Goal: Information Seeking & Learning: Learn about a topic

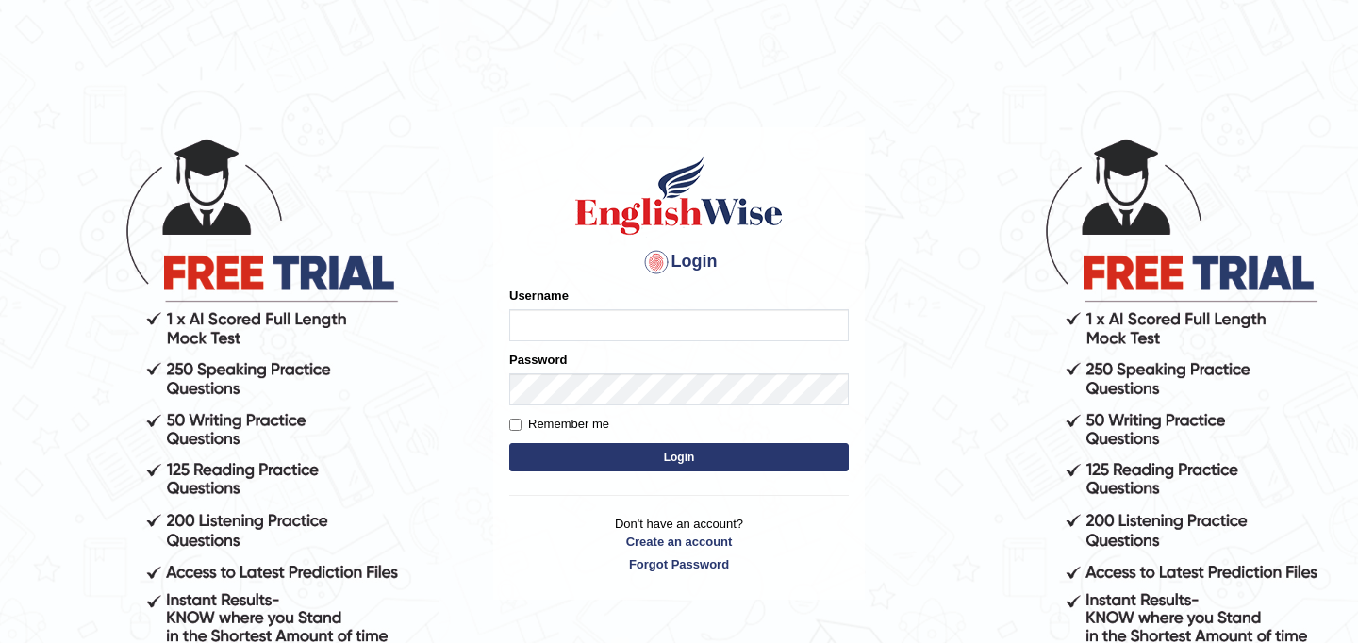
type input "JyotiJ"
click at [576, 449] on button "Login" at bounding box center [678, 457] width 339 height 28
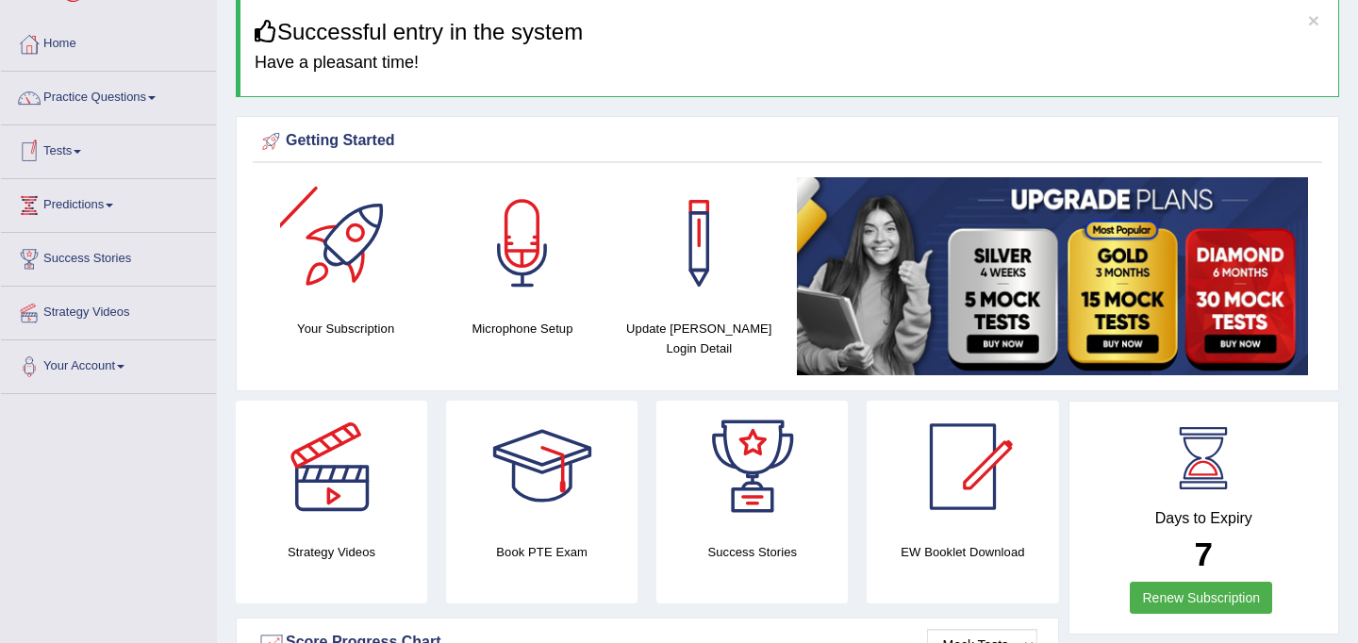
scroll to position [77, 0]
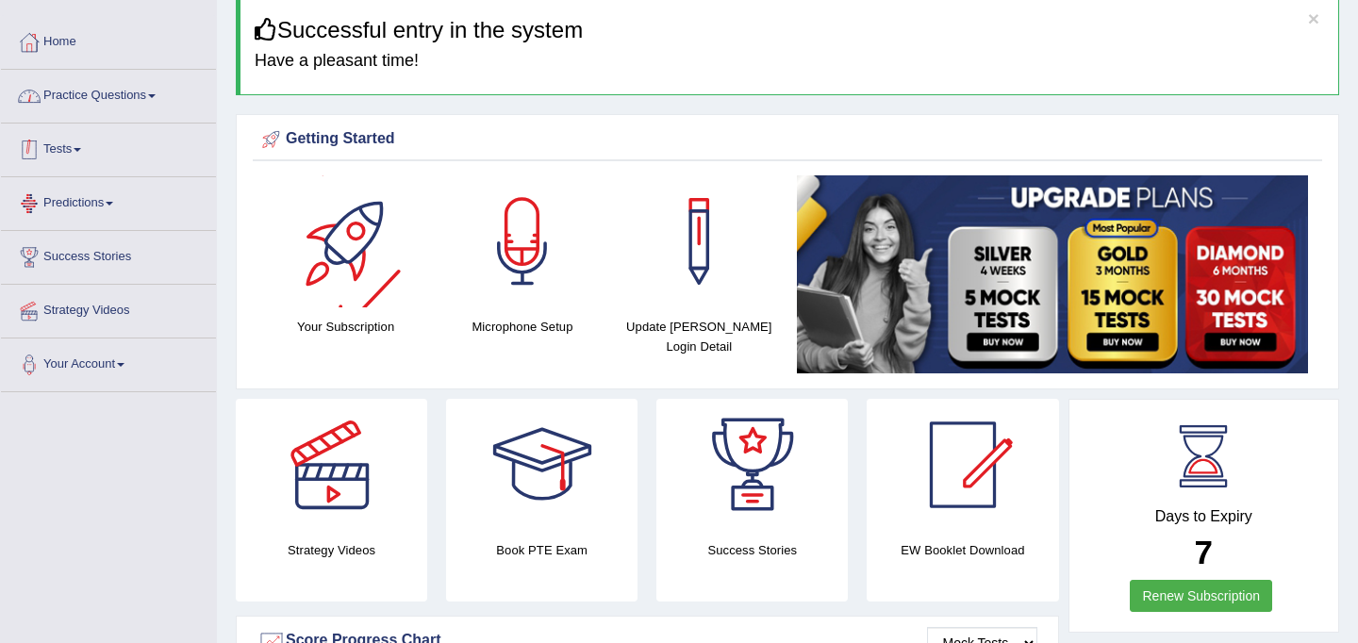
click at [96, 97] on link "Practice Questions" at bounding box center [108, 93] width 215 height 47
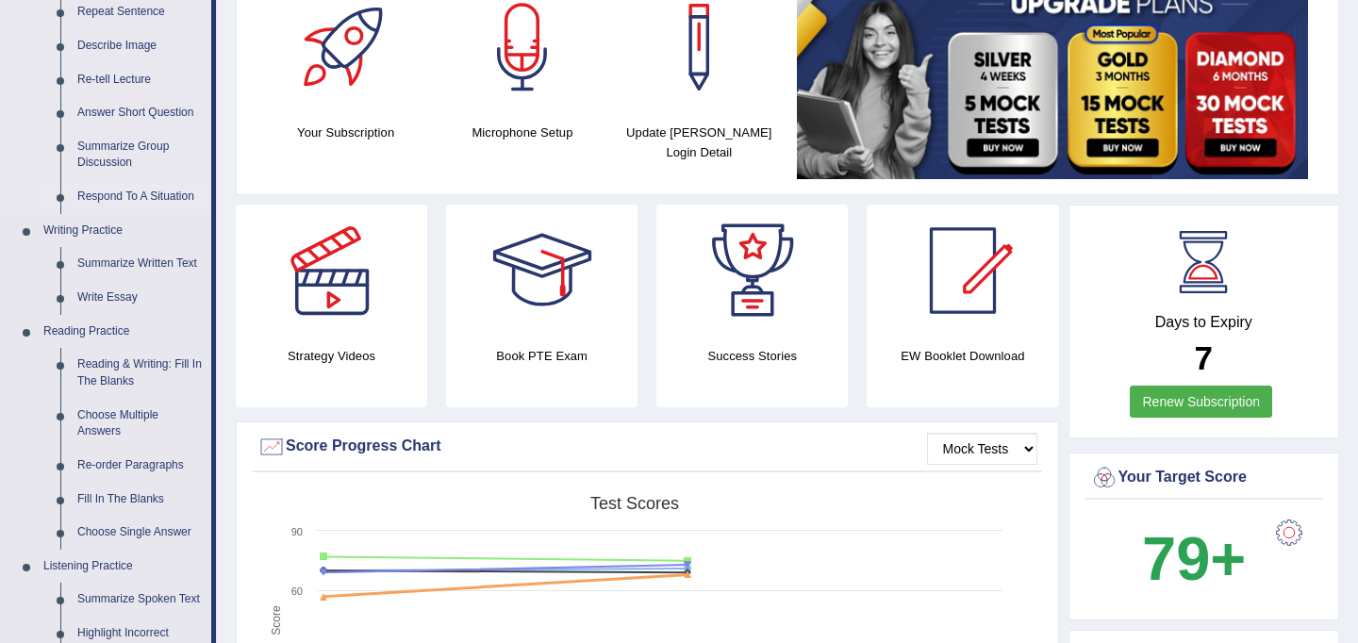
scroll to position [274, 0]
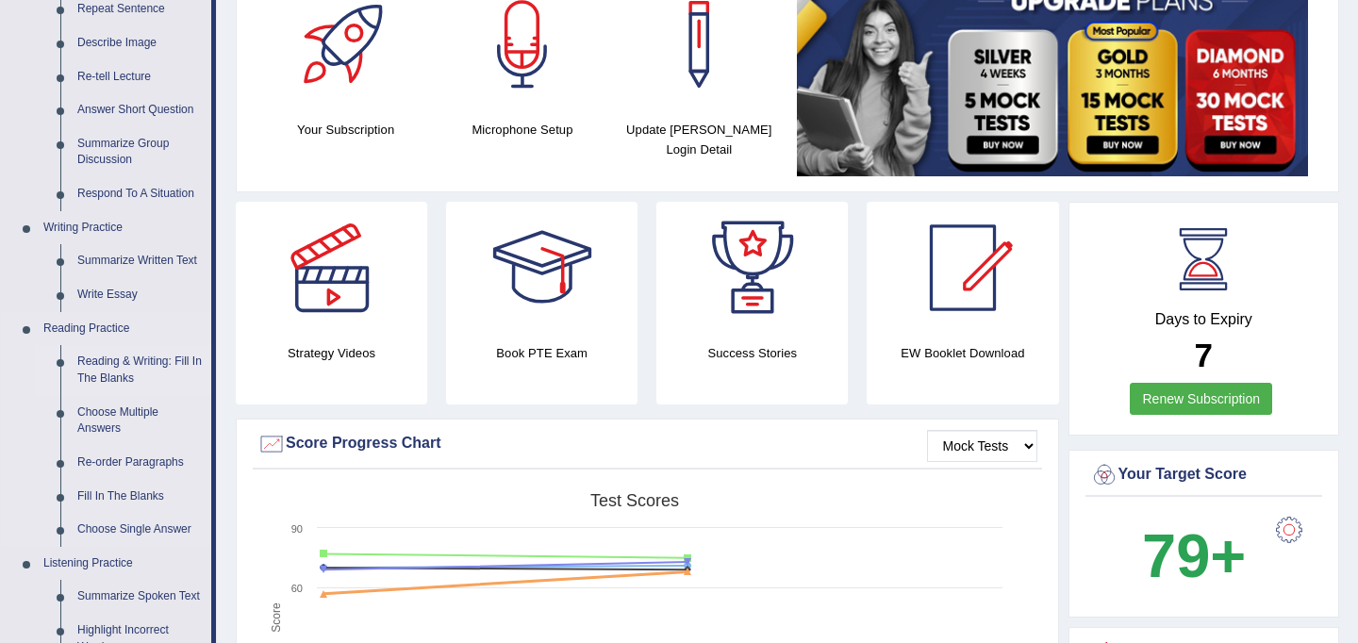
click at [135, 373] on link "Reading & Writing: Fill In The Blanks" at bounding box center [140, 370] width 142 height 50
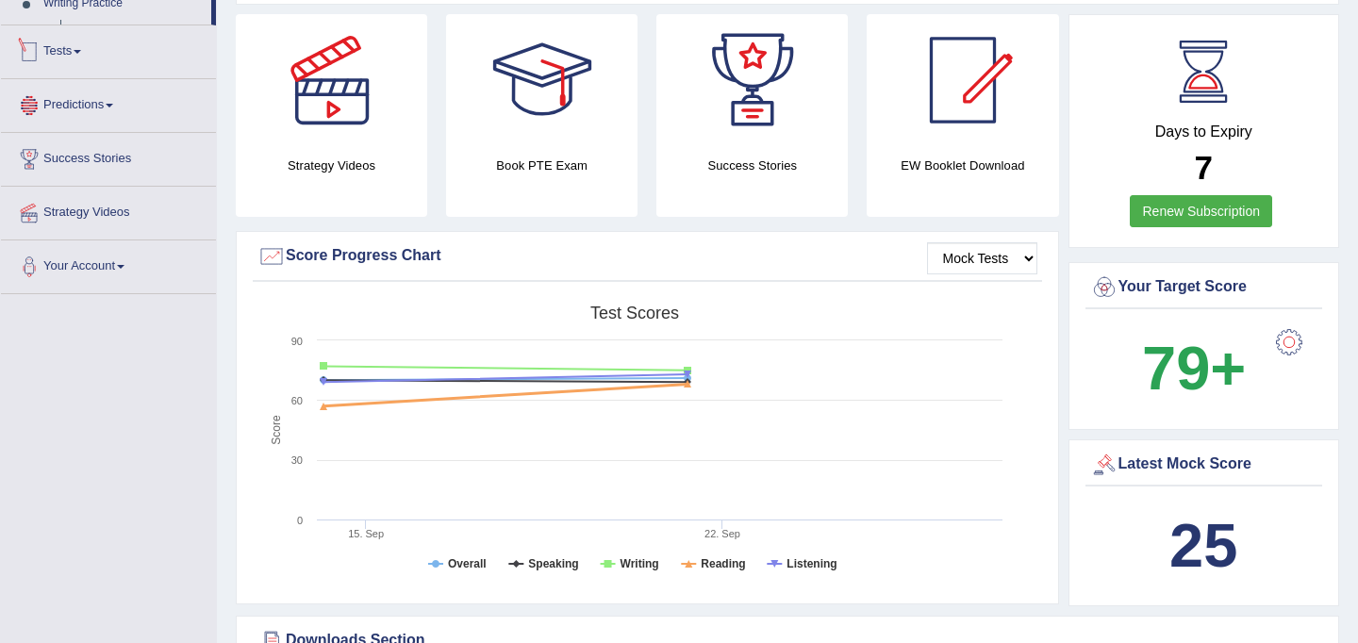
scroll to position [586, 0]
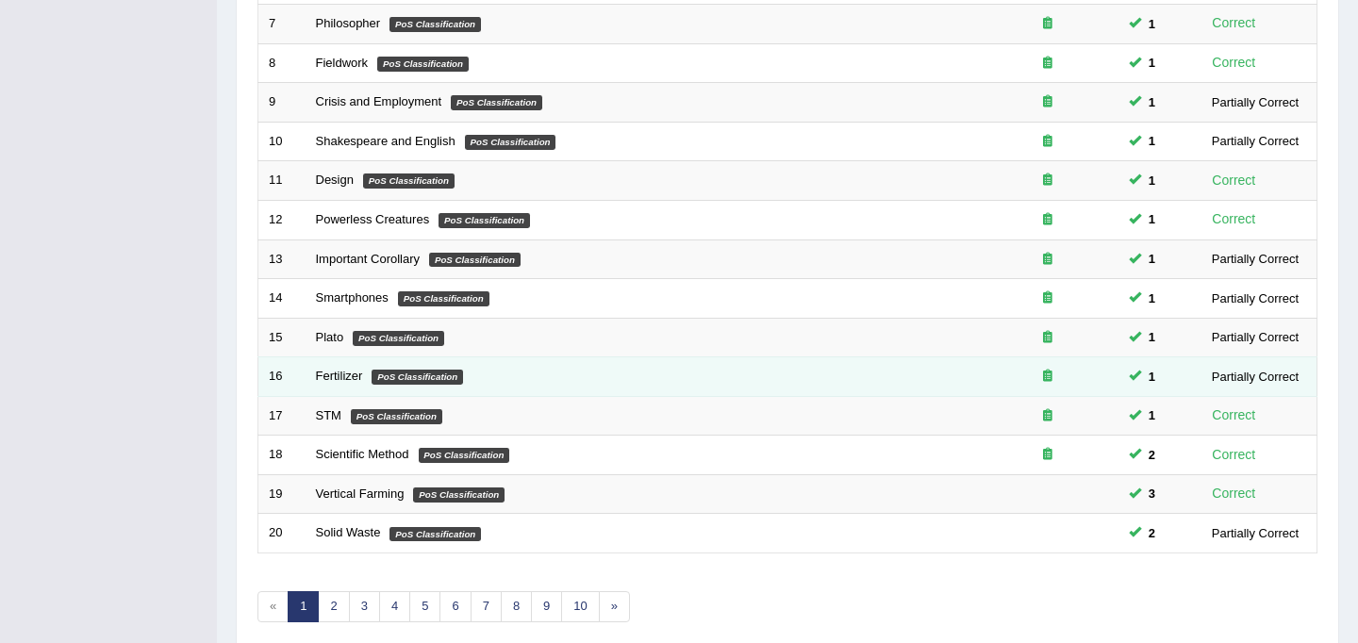
scroll to position [605, 0]
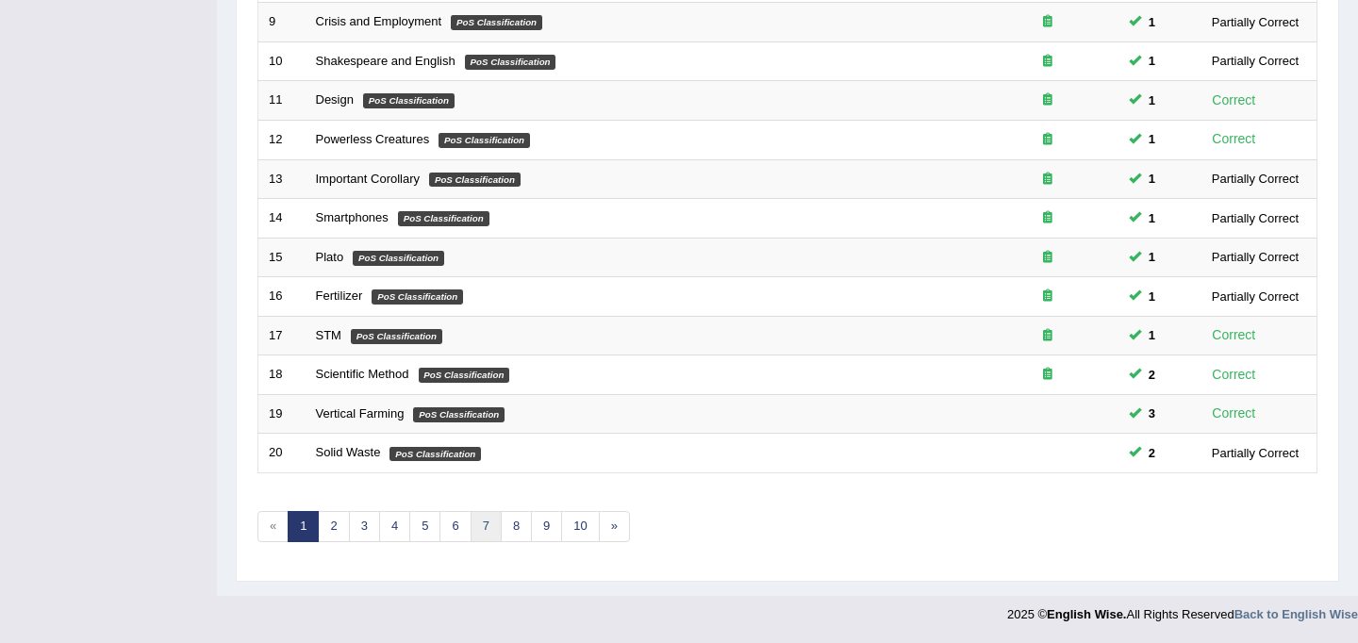
click at [487, 527] on link "7" at bounding box center [485, 526] width 31 height 31
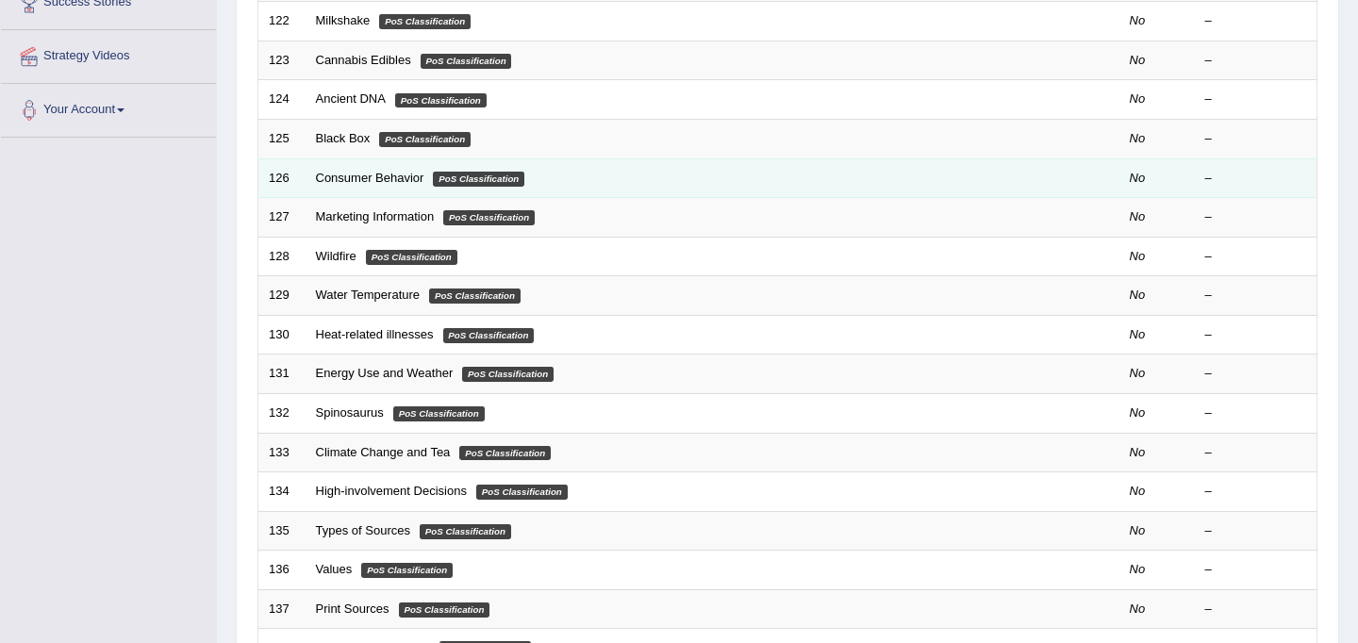
scroll to position [605, 0]
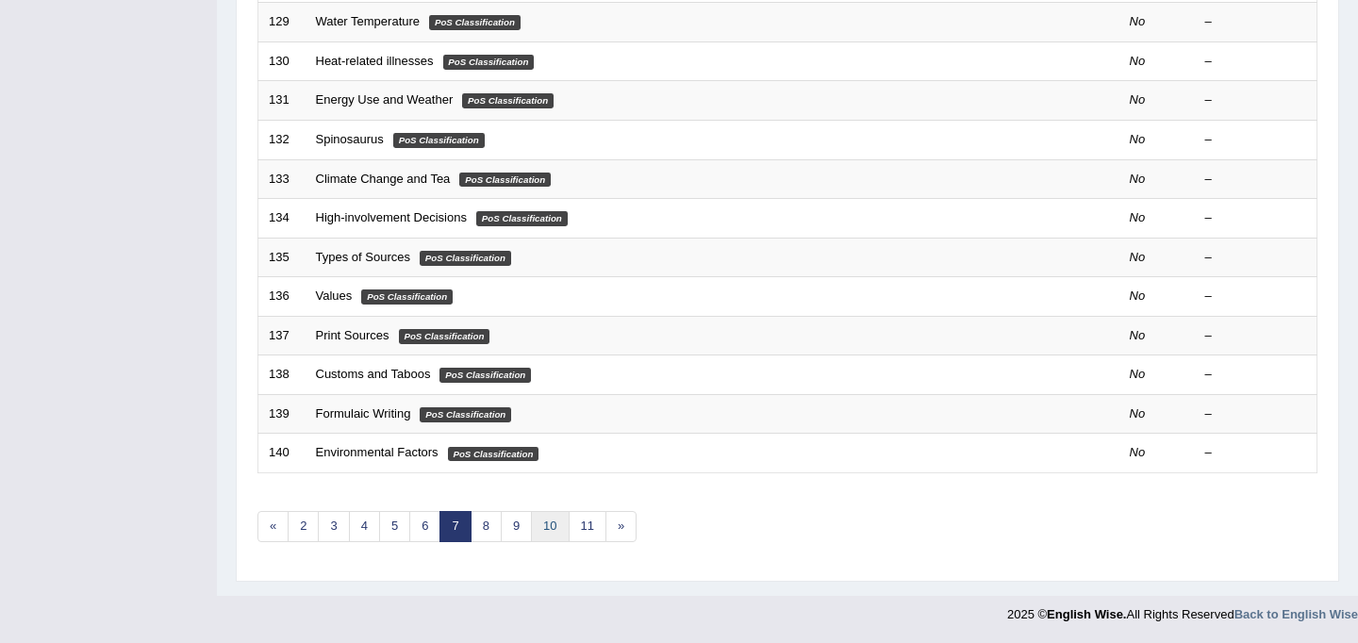
click at [562, 525] on link "10" at bounding box center [550, 526] width 38 height 31
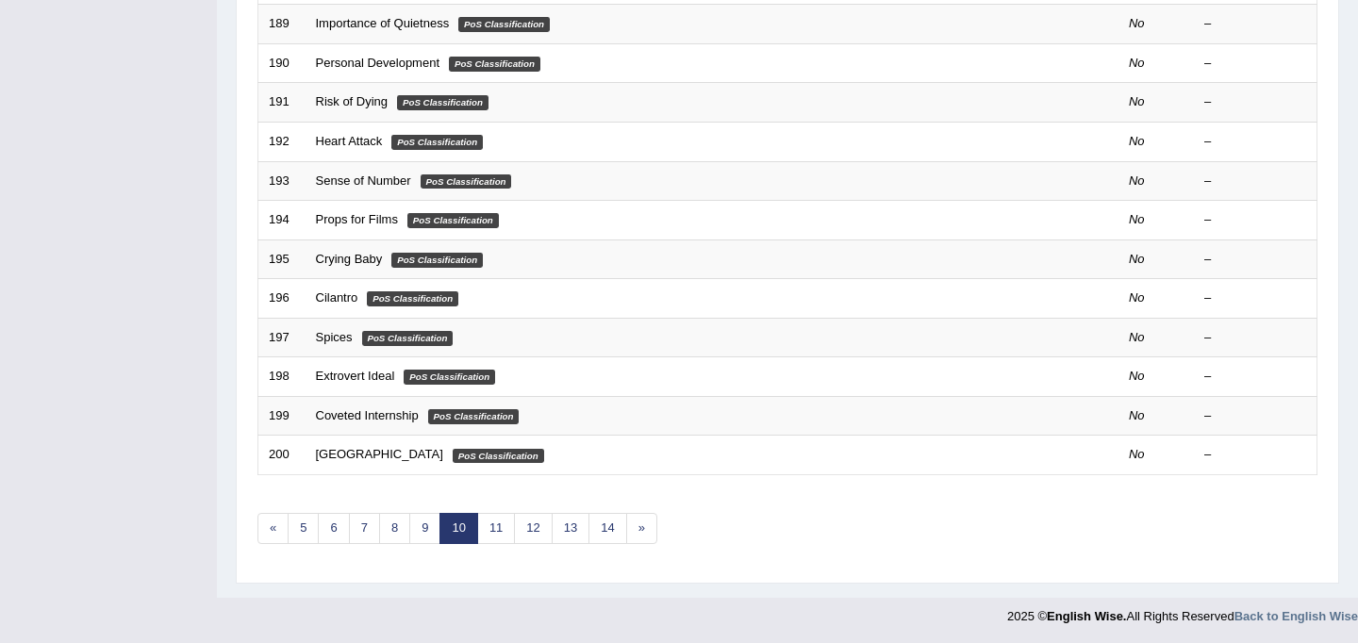
scroll to position [605, 0]
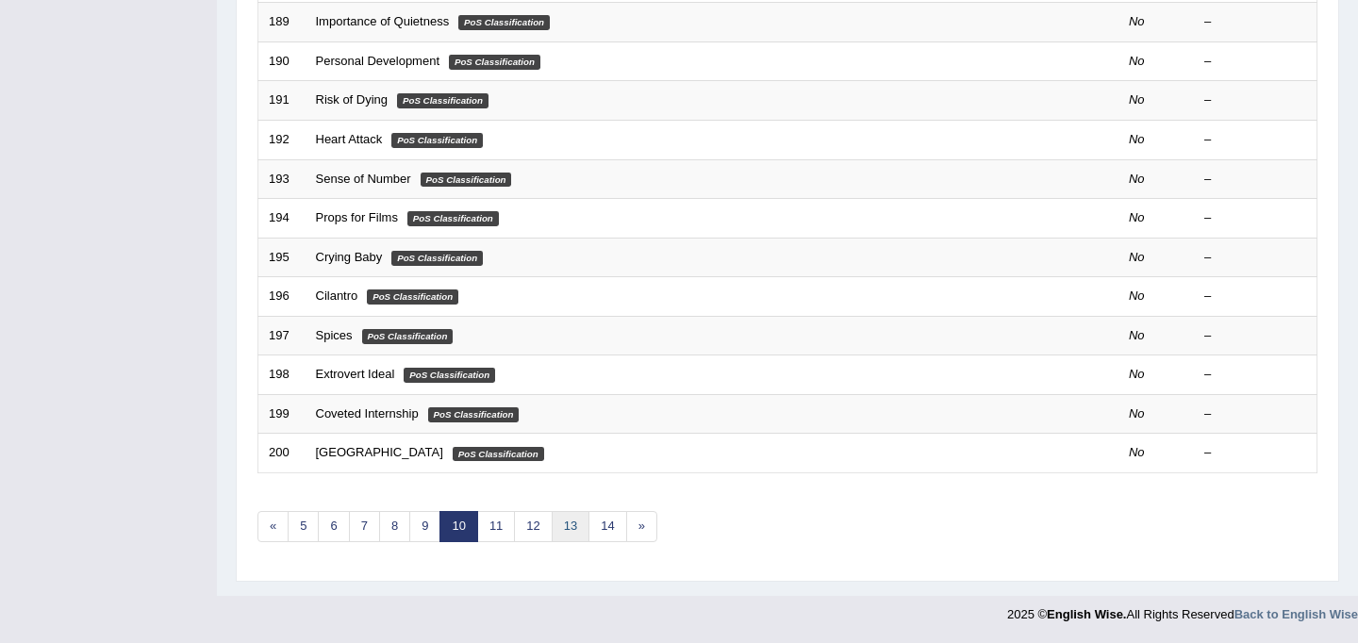
click at [579, 537] on link "13" at bounding box center [571, 526] width 38 height 31
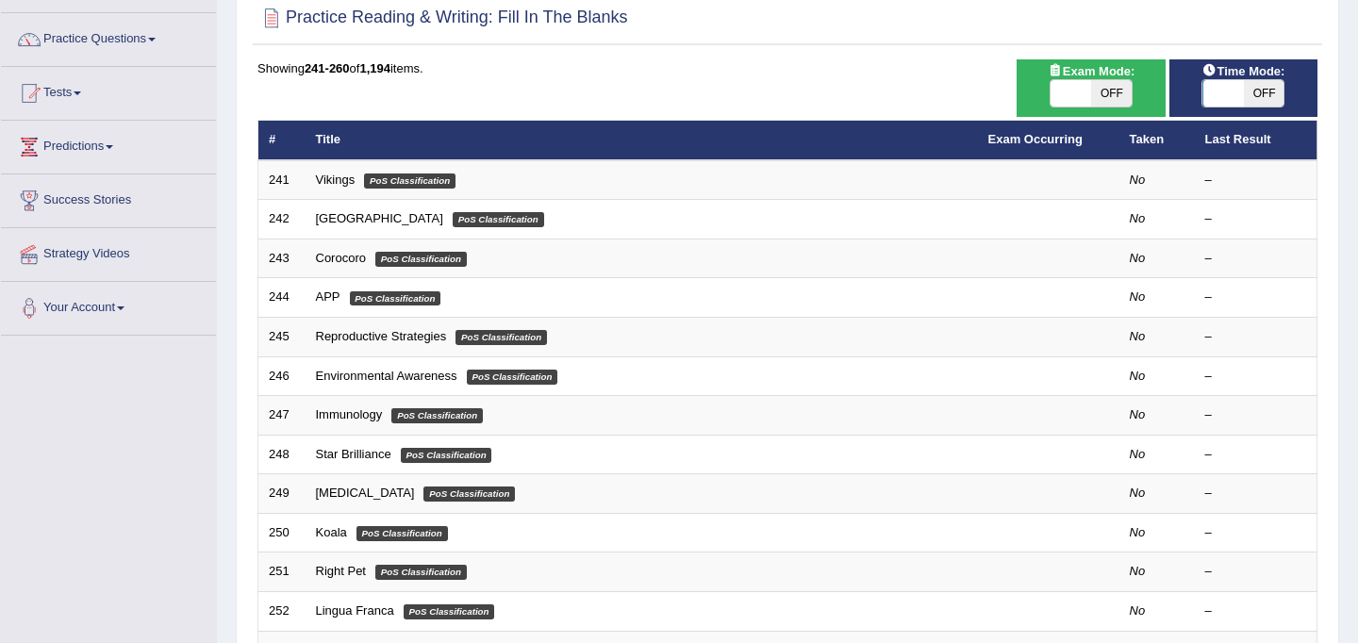
scroll to position [605, 0]
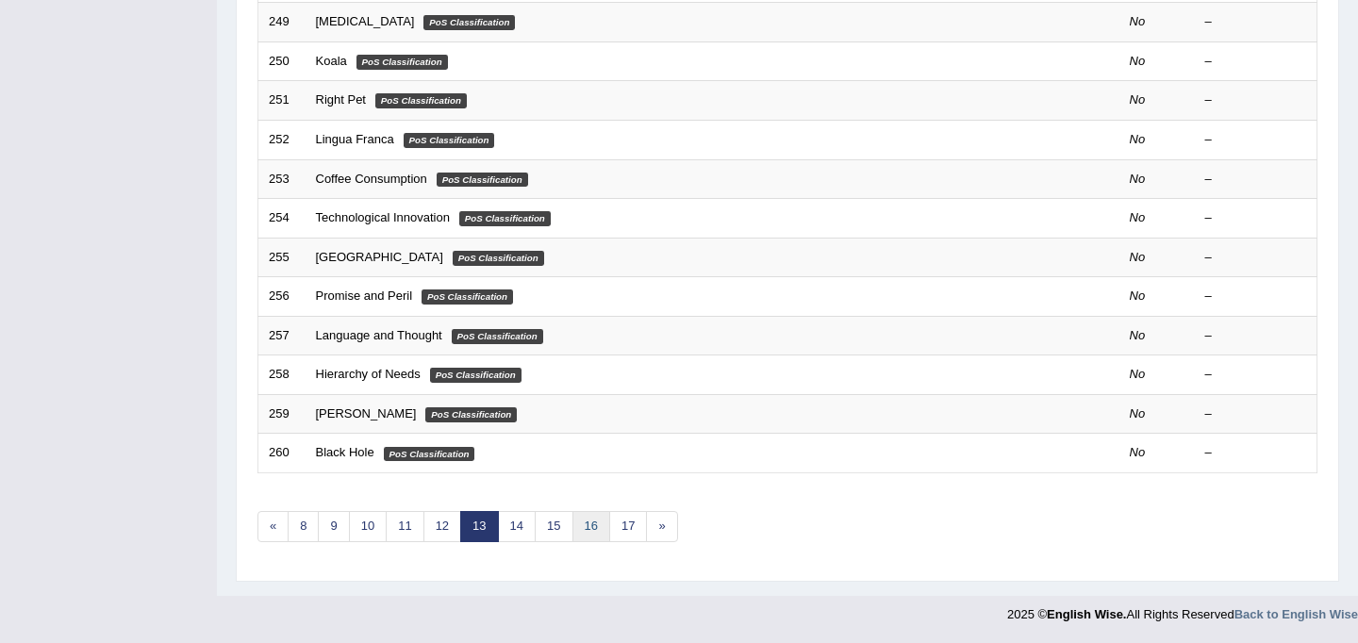
click at [601, 536] on link "16" at bounding box center [591, 526] width 38 height 31
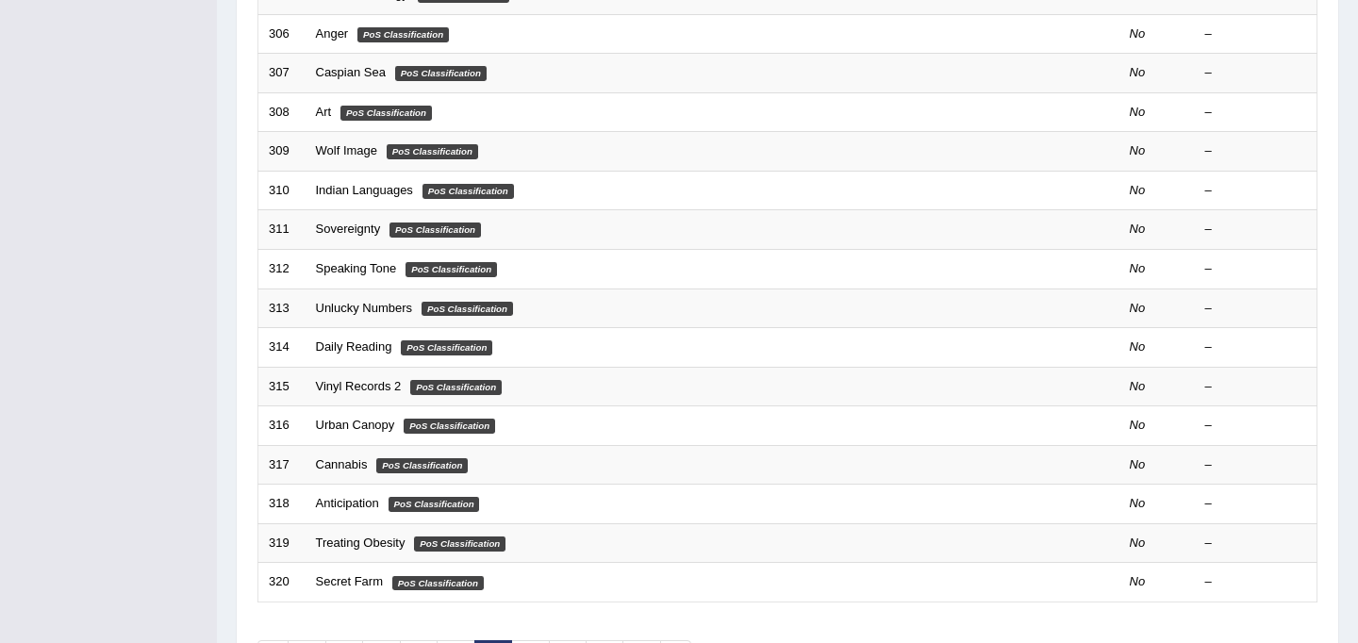
scroll to position [605, 0]
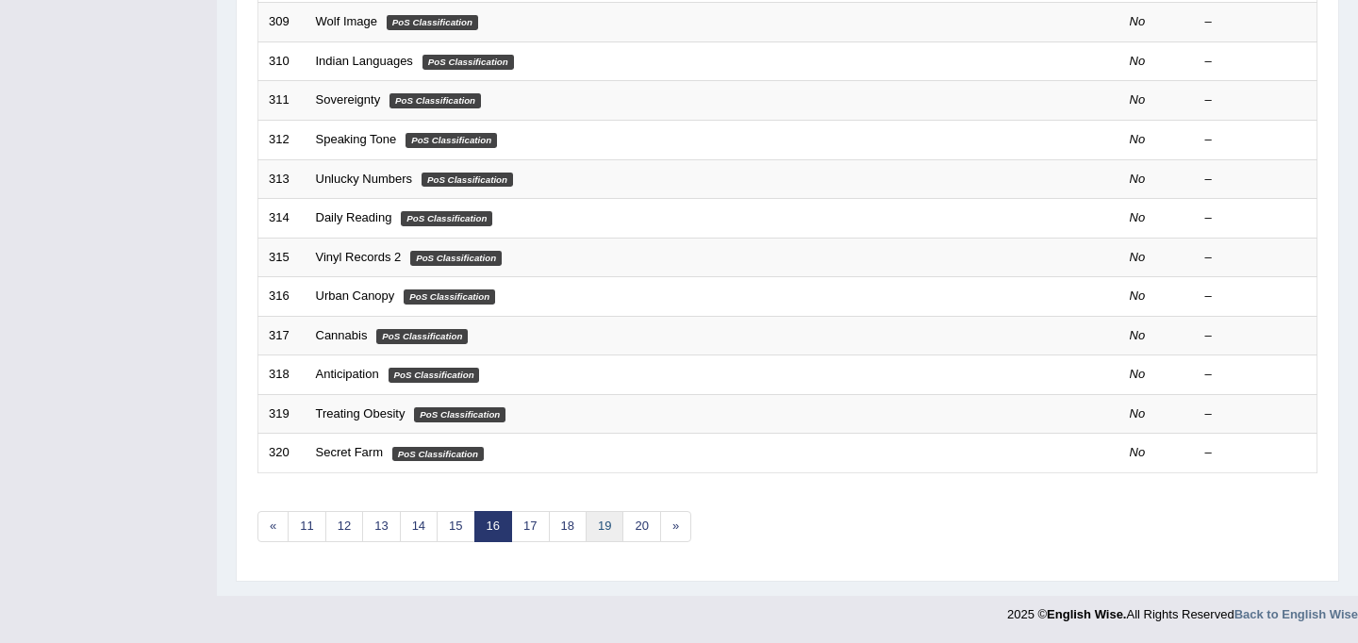
click at [601, 535] on link "19" at bounding box center [605, 526] width 38 height 31
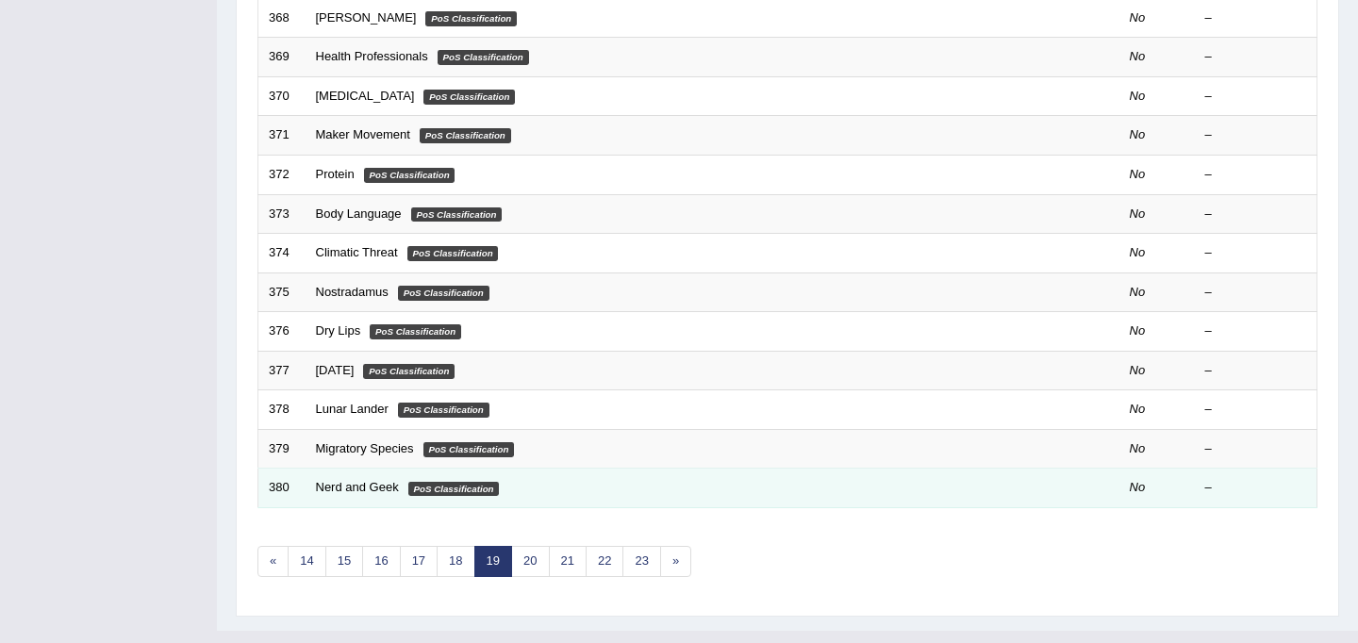
scroll to position [605, 0]
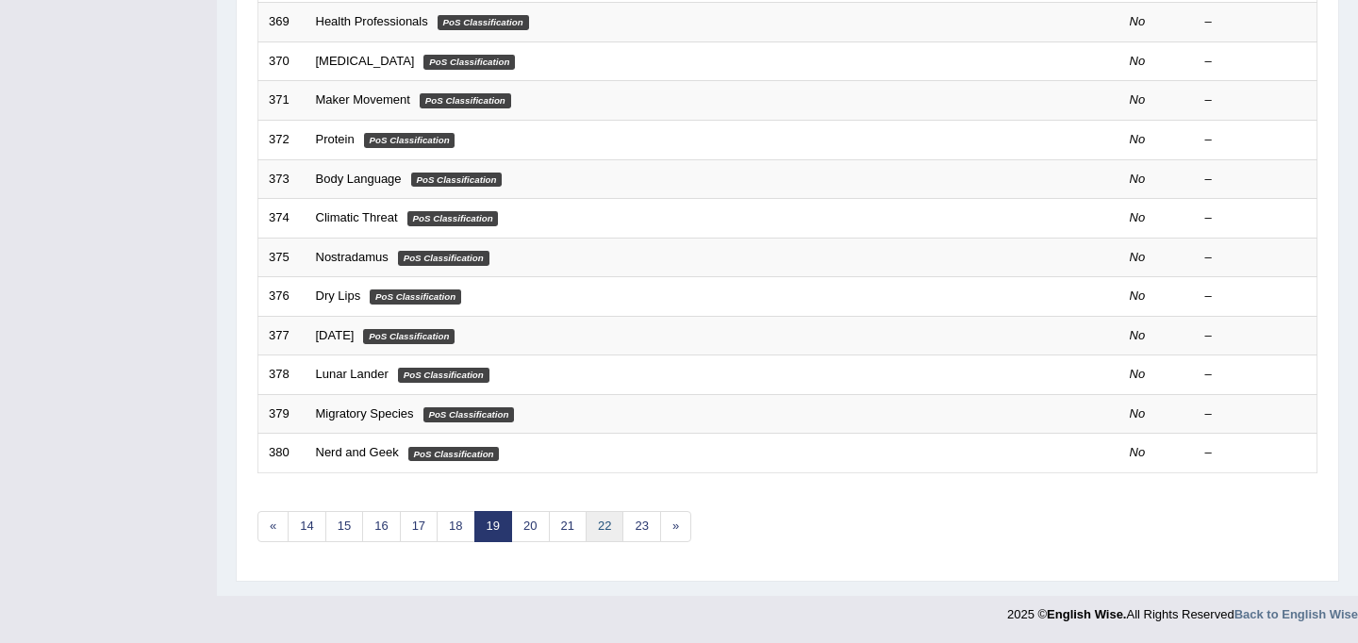
click at [597, 534] on link "22" at bounding box center [605, 526] width 38 height 31
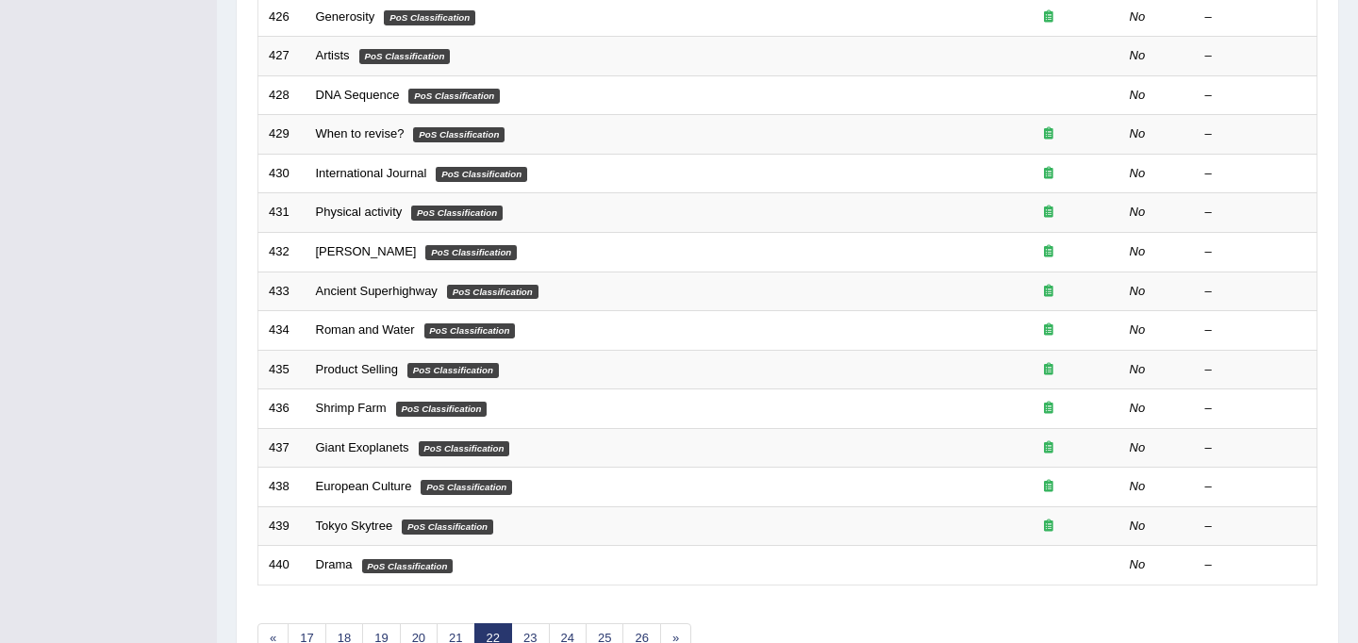
scroll to position [605, 0]
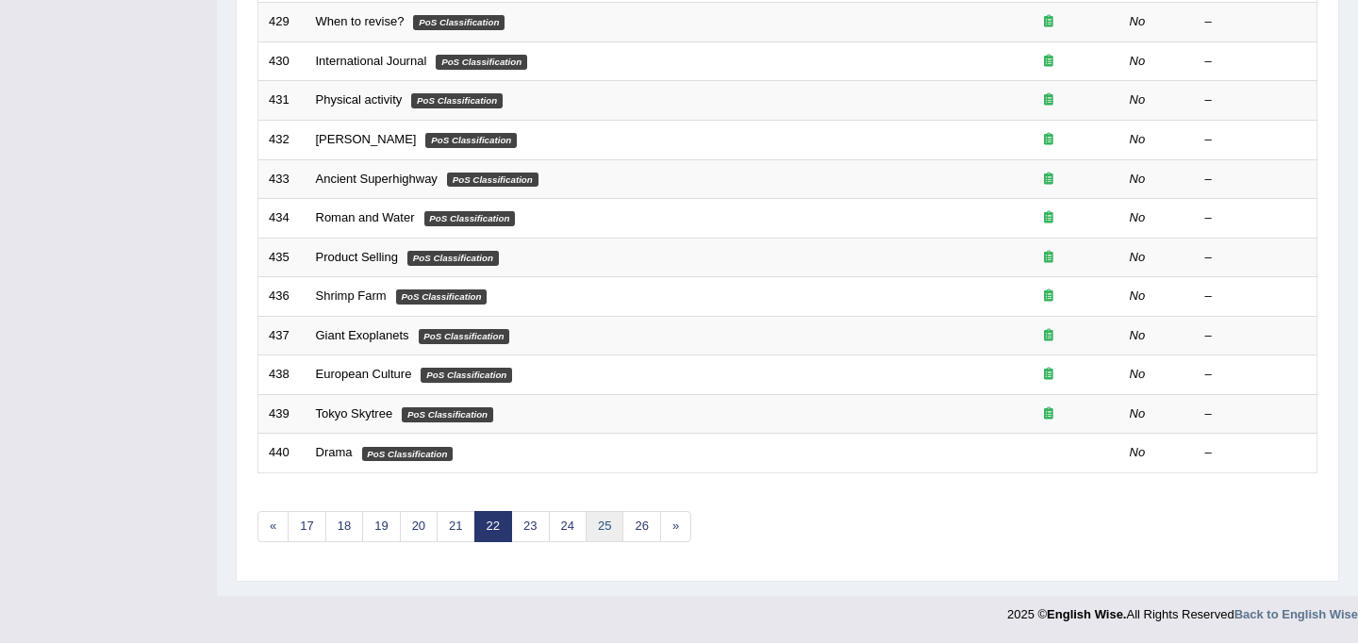
click at [615, 523] on link "25" at bounding box center [605, 526] width 38 height 31
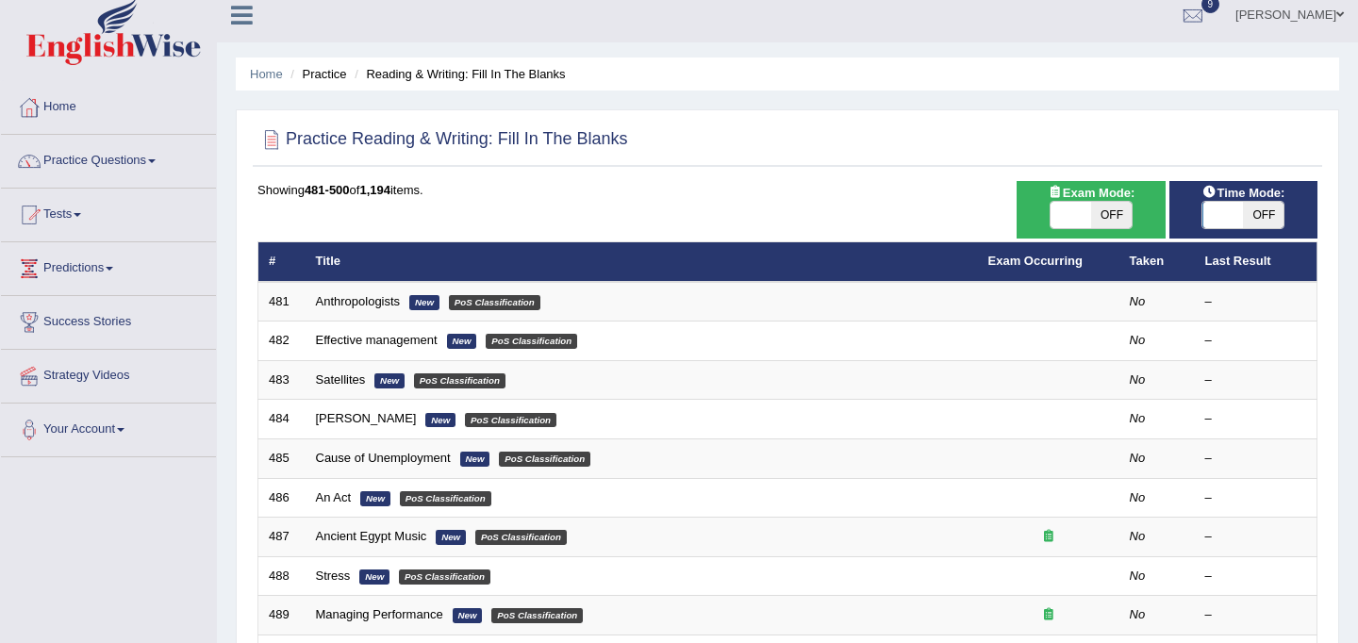
scroll to position [13, 0]
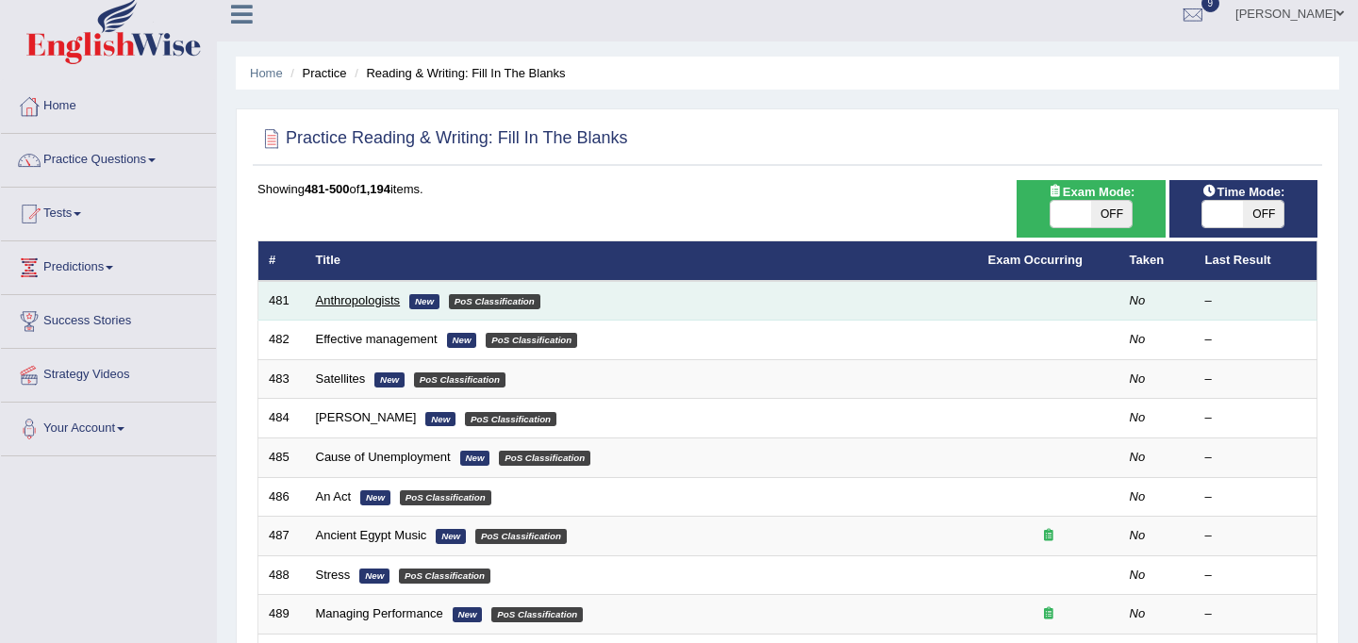
click at [387, 304] on link "Anthropologists" at bounding box center [358, 300] width 85 height 14
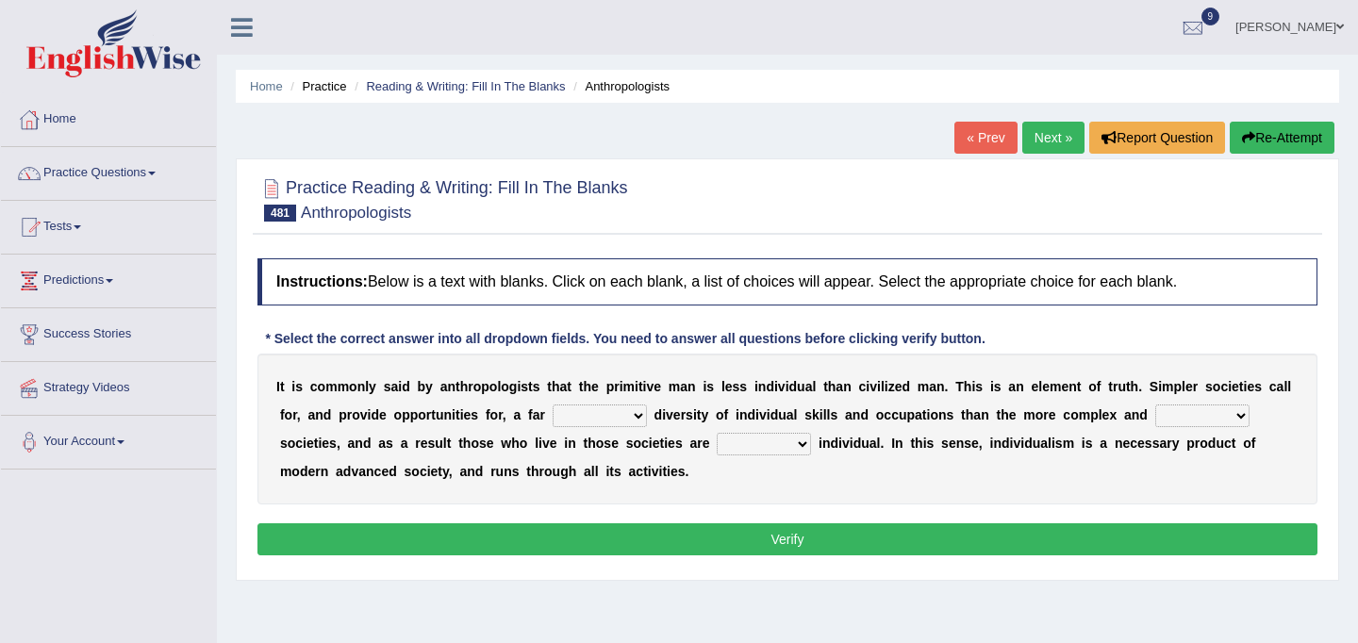
click at [642, 416] on select "smaller small snip smallest" at bounding box center [600, 415] width 94 height 23
select select "smaller"
click at [553, 404] on select "smaller small snip smallest" at bounding box center [600, 415] width 94 height 23
click at [636, 414] on select "smaller small snip smallest" at bounding box center [600, 415] width 94 height 23
click at [1234, 415] on select "forward ahead advanced radical" at bounding box center [1202, 415] width 94 height 23
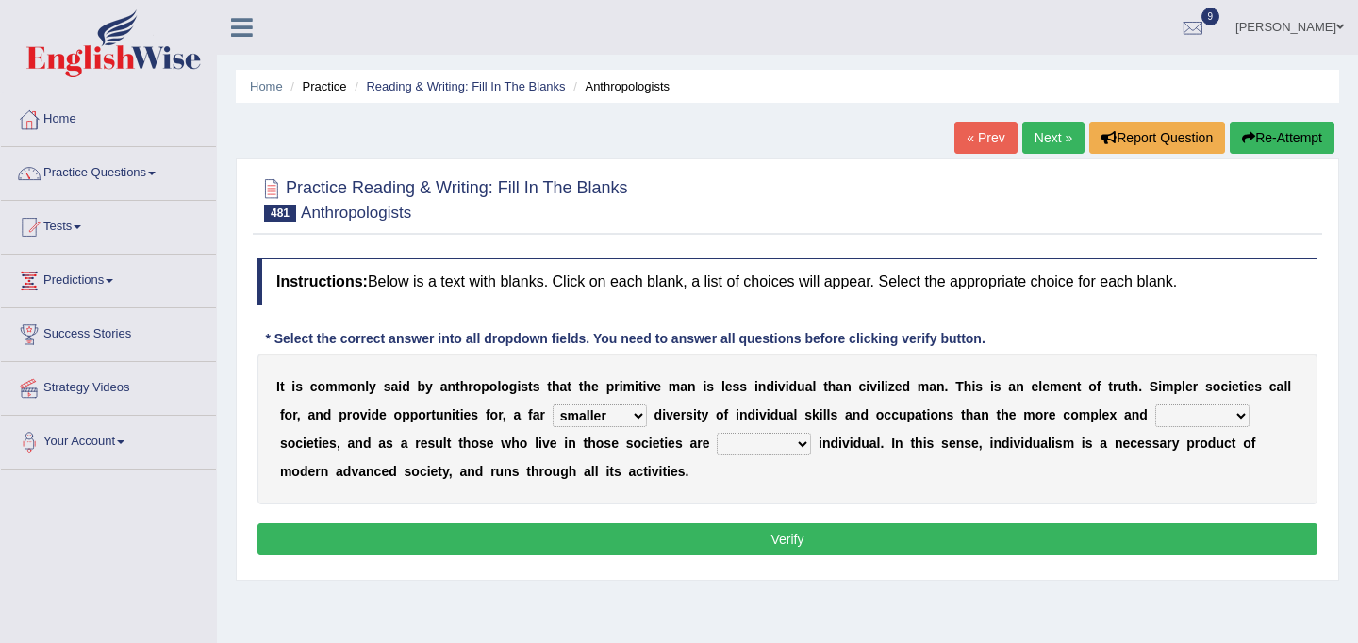
click at [1155, 404] on select "forward ahead advanced radical" at bounding box center [1202, 415] width 94 height 23
click at [1235, 420] on select "forward ahead advanced radical" at bounding box center [1202, 415] width 94 height 23
click at [804, 443] on select "less under never free" at bounding box center [764, 444] width 94 height 23
click at [1235, 419] on select "forward ahead advanced radical" at bounding box center [1202, 415] width 94 height 23
select select "advanced"
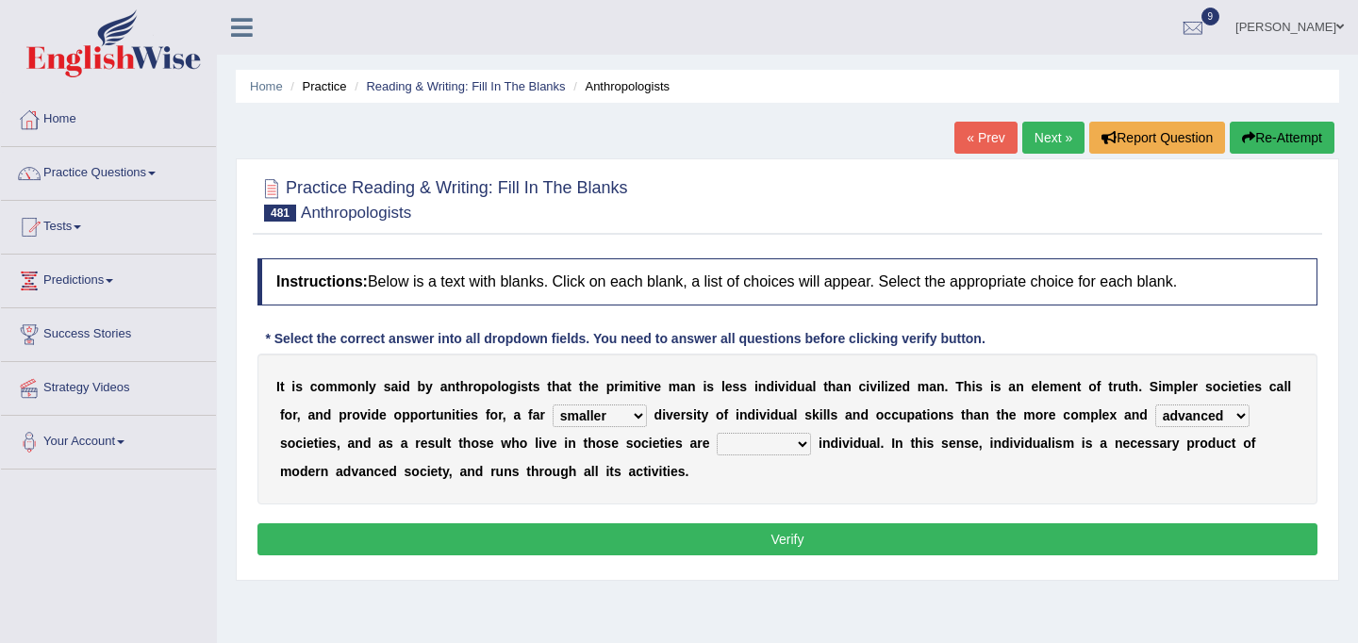
click at [1155, 404] on select "forward ahead advanced radical" at bounding box center [1202, 415] width 94 height 23
click at [799, 439] on select "less under never free" at bounding box center [764, 444] width 94 height 23
select select "less"
click at [717, 433] on select "less under never free" at bounding box center [764, 444] width 94 height 23
click at [804, 441] on select "less under never free" at bounding box center [764, 444] width 94 height 23
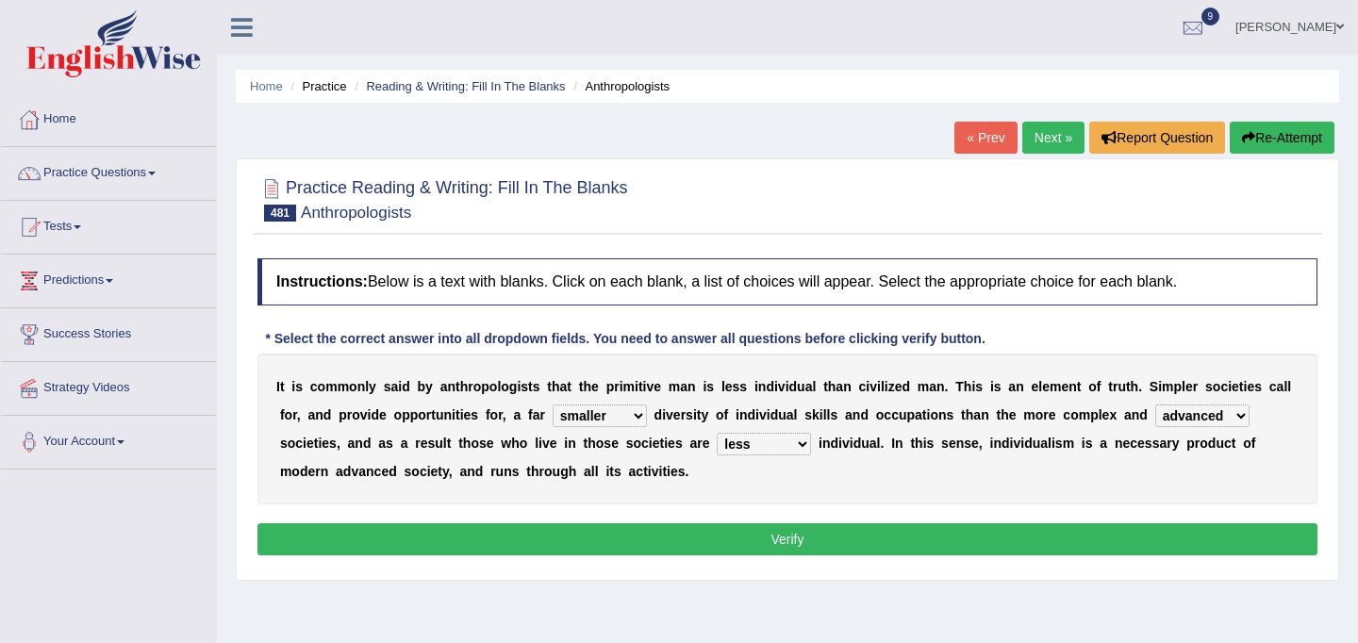
click at [1235, 416] on select "forward ahead advanced radical" at bounding box center [1202, 415] width 94 height 23
click at [932, 545] on button "Verify" at bounding box center [787, 539] width 1060 height 32
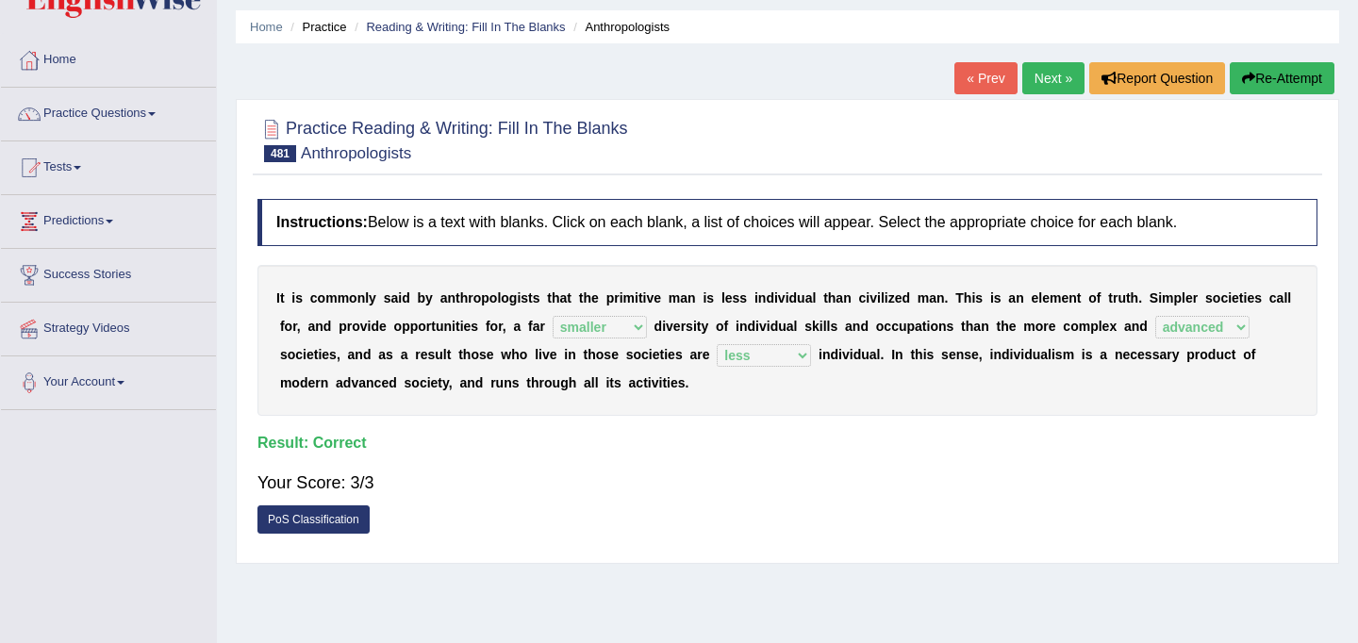
scroll to position [62, 0]
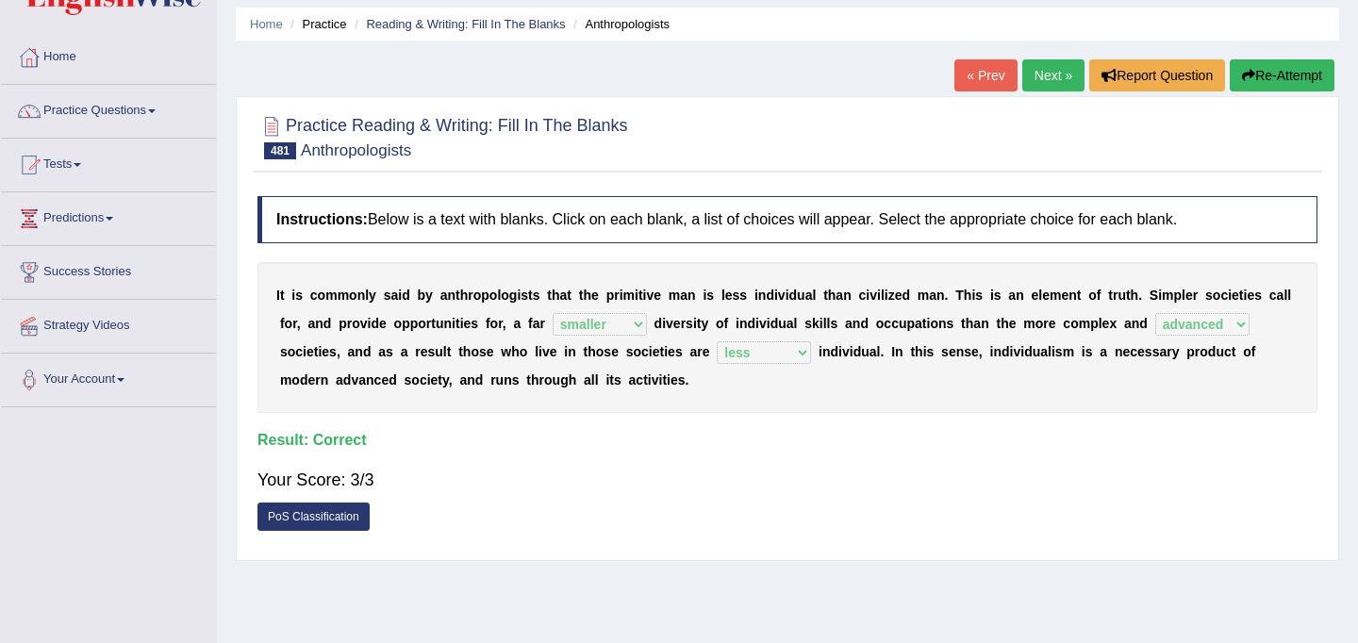
click at [1037, 71] on link "Next »" at bounding box center [1053, 75] width 62 height 32
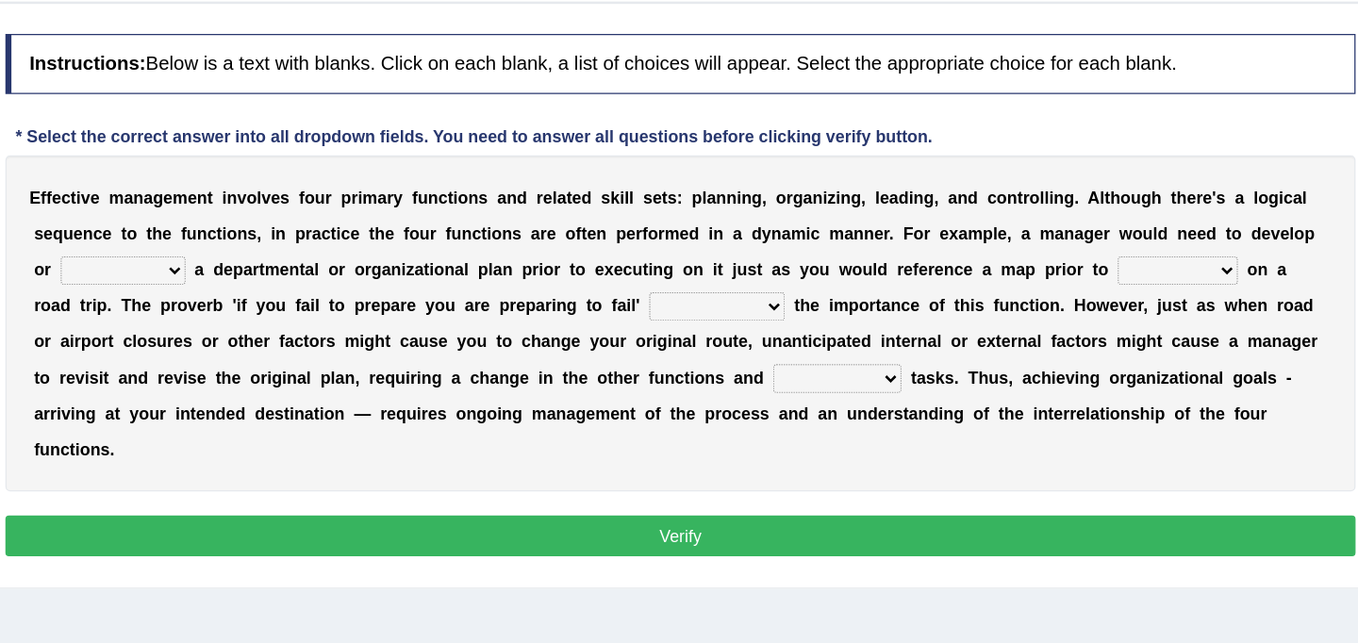
scroll to position [94, 0]
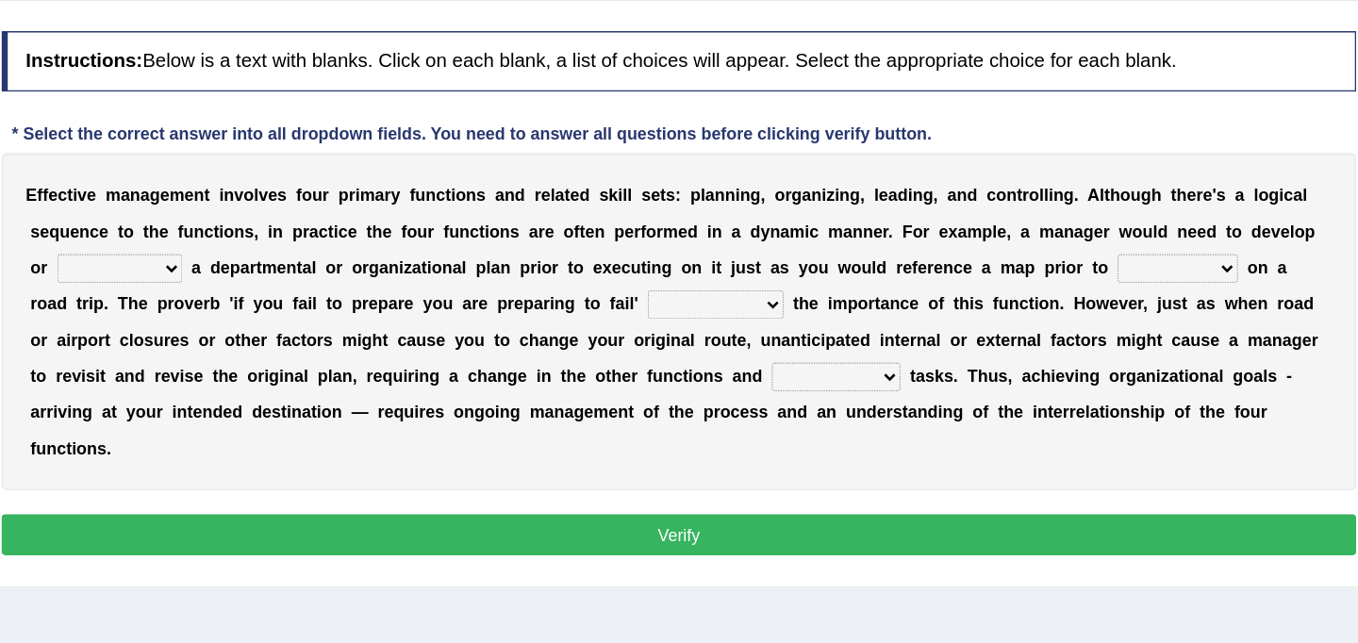
click at [954, 240] on div "* Select the correct answer into all dropdown fields. You need to answer all qu…" at bounding box center [624, 245] width 735 height 20
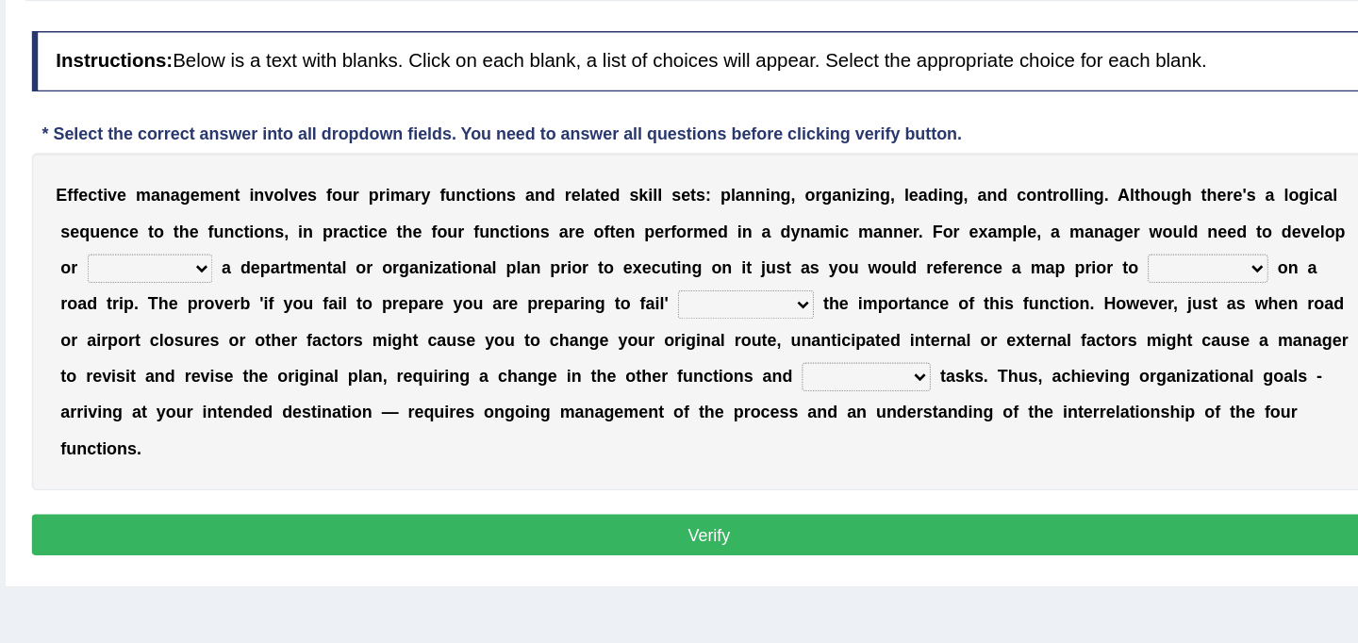
drag, startPoint x: 946, startPoint y: 211, endPoint x: 932, endPoint y: 289, distance: 78.6
click at [932, 289] on div "Instructions: Below is a text with blanks. Click on each blank, a list of choic…" at bounding box center [787, 372] width 1069 height 435
click at [1066, 207] on h4 "Instructions: Below is a text with blanks. Click on each blank, a list of choic…" at bounding box center [787, 187] width 1060 height 47
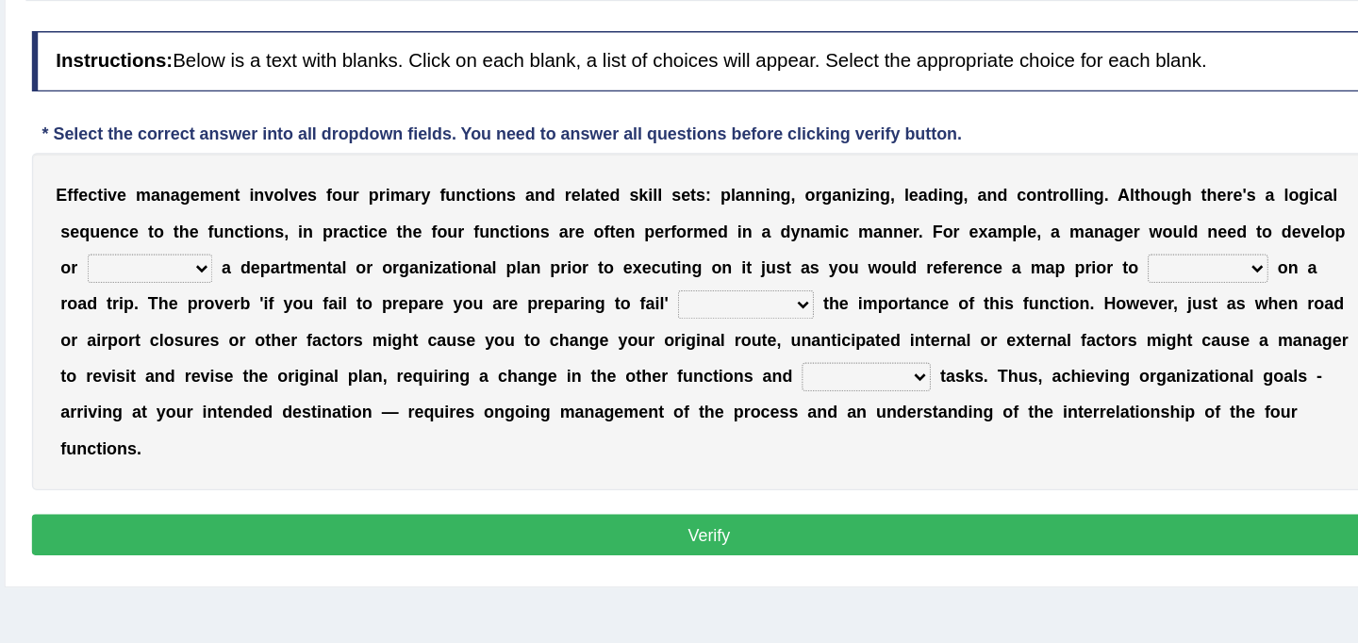
click at [1066, 207] on h4 "Instructions: Below is a text with blanks. Click on each blank, a list of choic…" at bounding box center [787, 187] width 1060 height 47
click at [974, 268] on div "E f f e c t i v e m a n a g e m e n t i n v o l v e s f o u r p r i m a r y f u…" at bounding box center [787, 391] width 1060 height 264
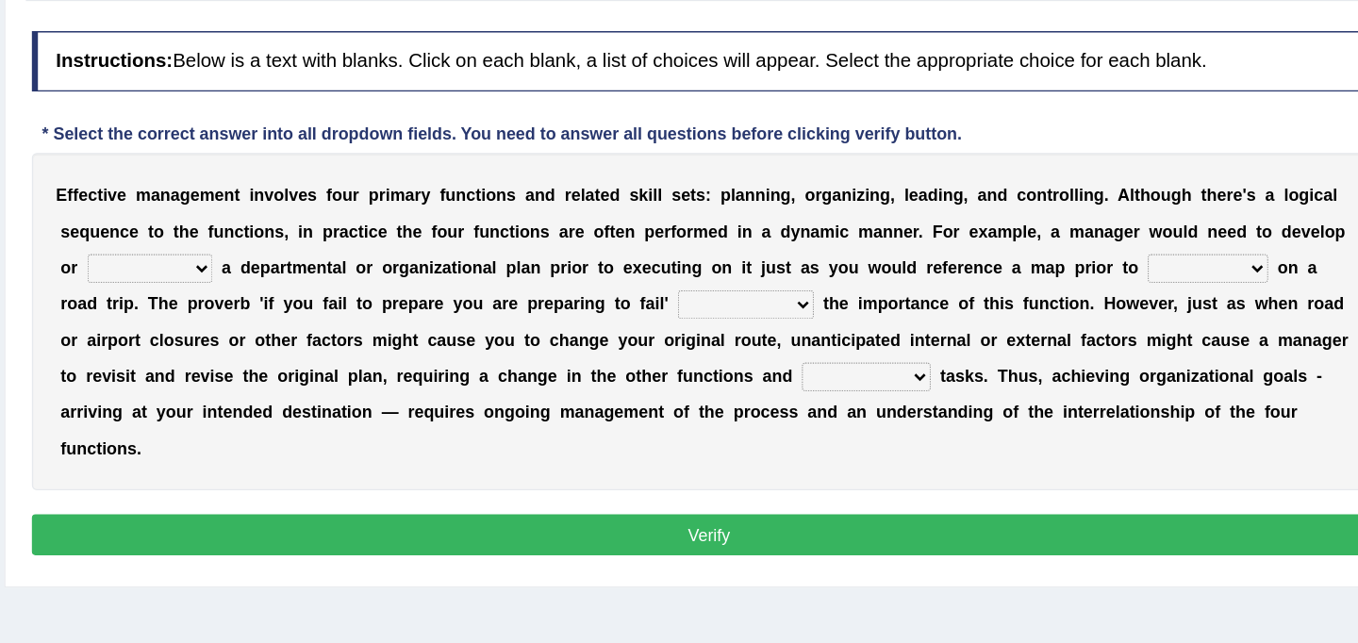
click at [974, 268] on div "E f f e c t i v e m a n a g e m e n t i n v o l v e s f o u r p r i m a r y f u…" at bounding box center [787, 391] width 1060 height 264
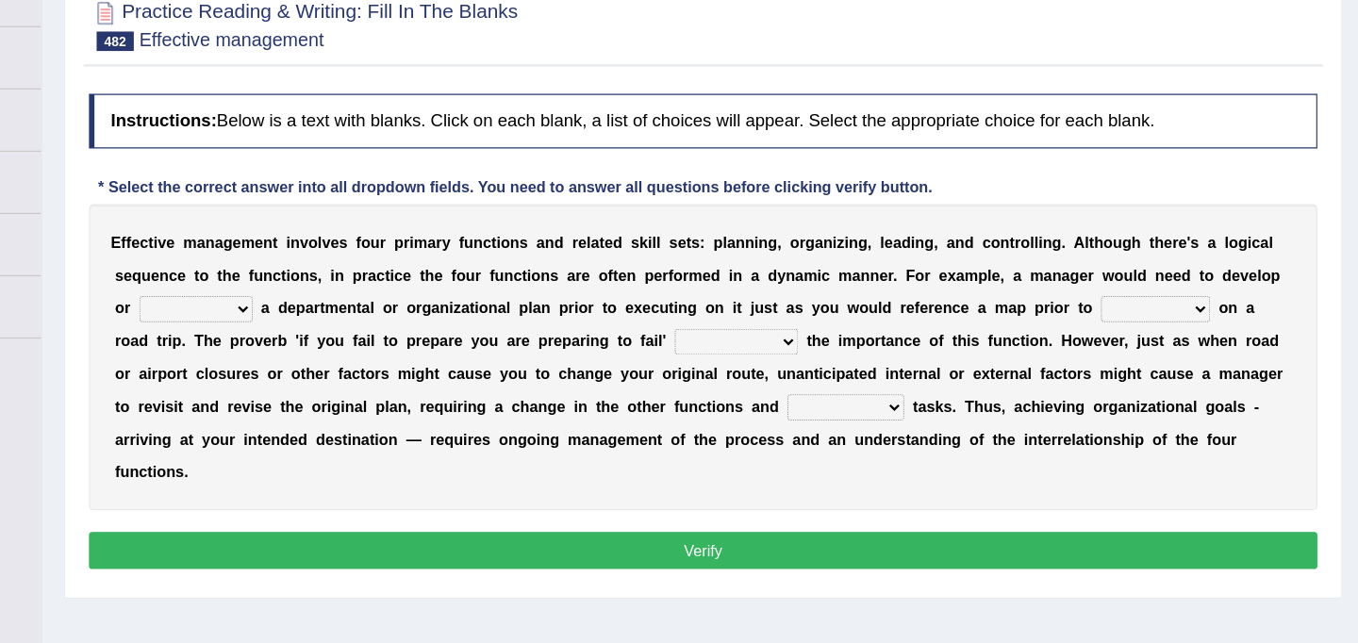
scroll to position [176, 0]
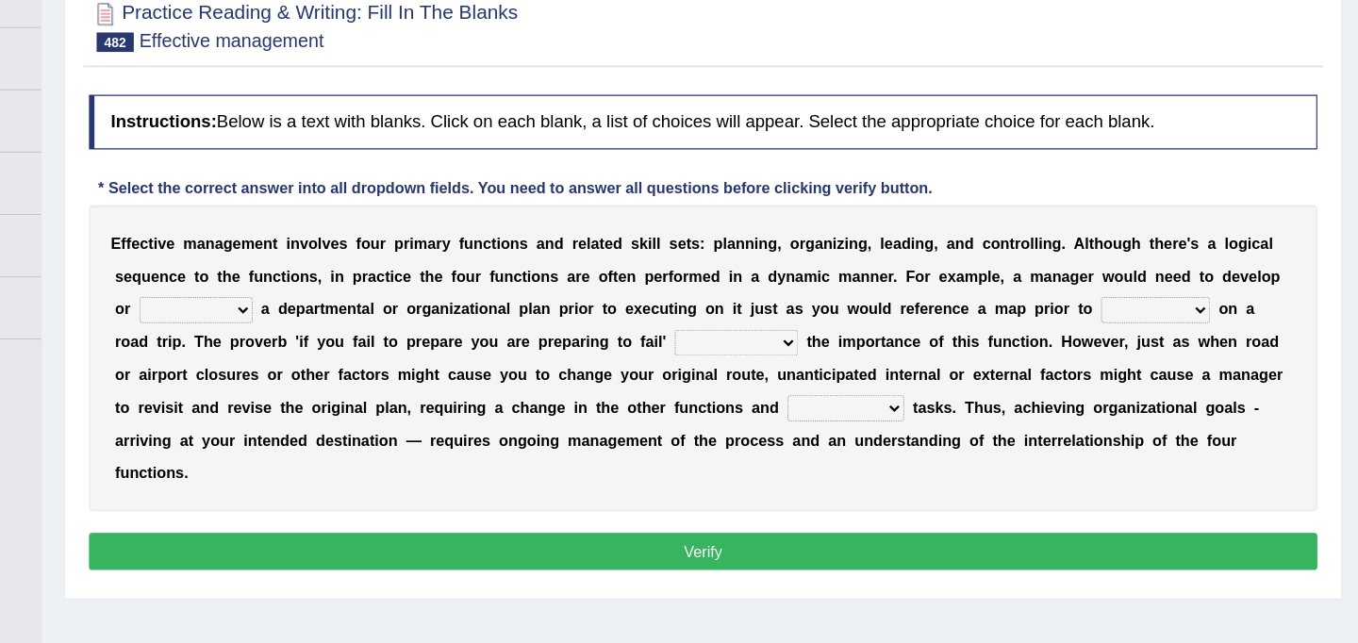
click at [388, 266] on select "reference occurrence preference conference" at bounding box center [350, 267] width 98 height 23
select select "reference"
click at [301, 256] on select "reference occurrence preference conference" at bounding box center [350, 267] width 98 height 23
click at [1214, 266] on select "clicking embarking relying bidding" at bounding box center [1178, 267] width 94 height 23
select select "embarking"
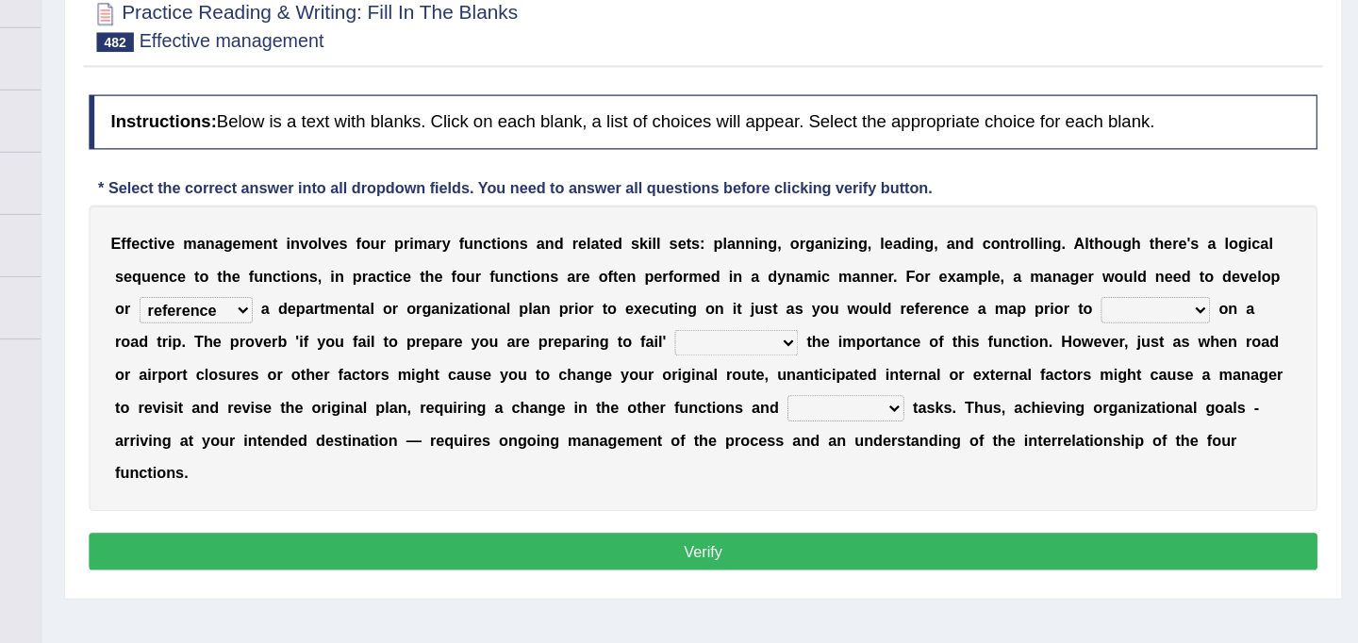
click at [1131, 256] on select "clicking embarking relying bidding" at bounding box center [1178, 267] width 94 height 23
click at [855, 294] on select "underfeeds undercounts understates underscores" at bounding box center [816, 296] width 107 height 23
select select "understates"
click at [763, 285] on select "underfeeds undercounts understates underscores" at bounding box center [816, 296] width 107 height 23
click at [951, 355] on select "enunciated glaciated appreciated associated" at bounding box center [910, 352] width 101 height 23
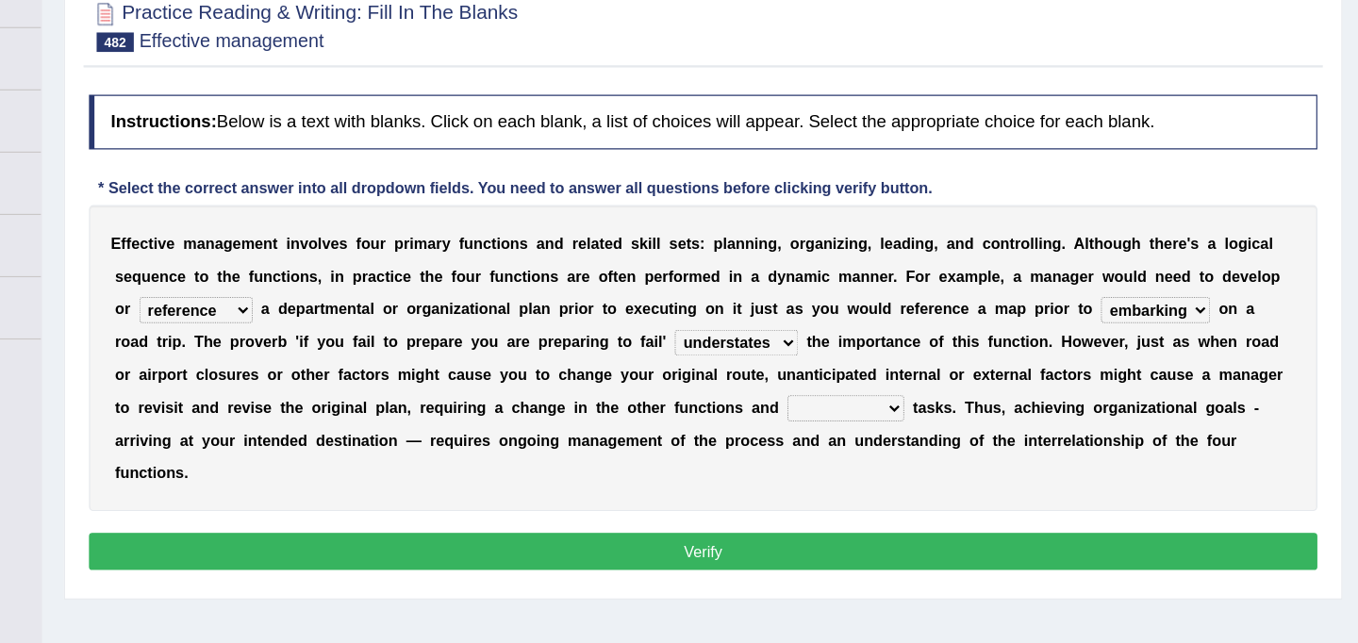
select select "associated"
click at [860, 341] on select "enunciated glaciated appreciated associated" at bounding box center [910, 352] width 101 height 23
click at [882, 478] on button "Verify" at bounding box center [787, 476] width 1060 height 32
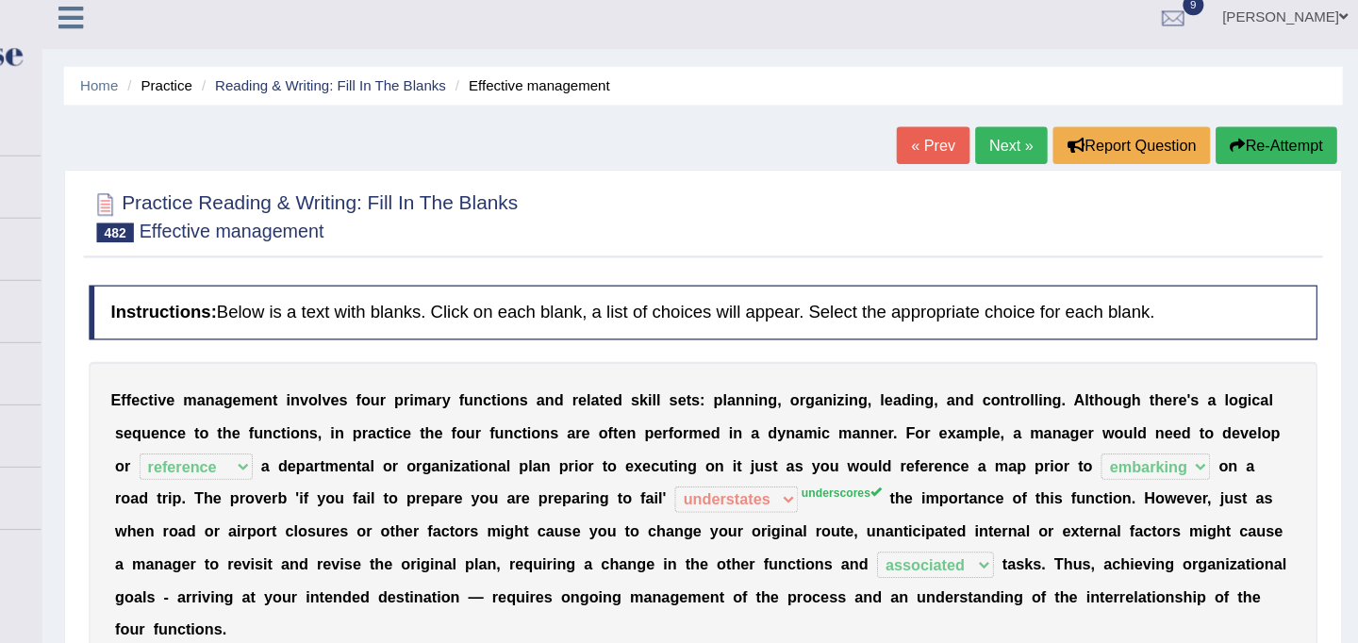
scroll to position [0, 0]
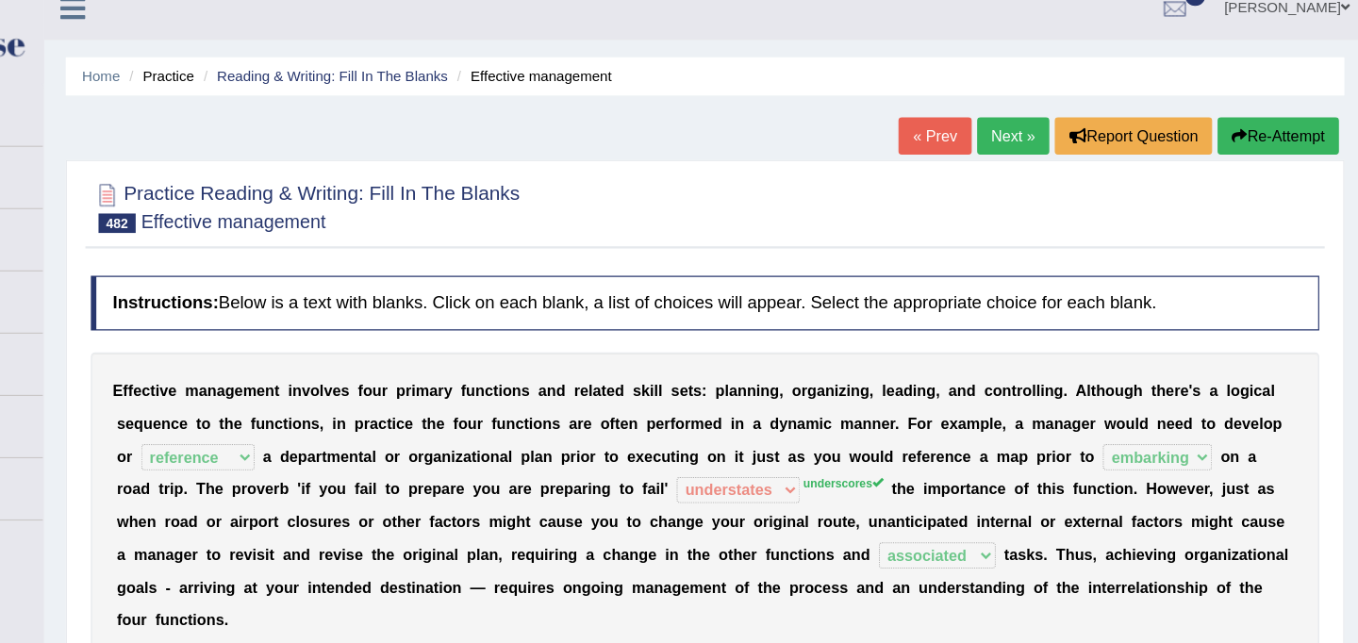
click at [1036, 137] on link "Next »" at bounding box center [1053, 138] width 62 height 32
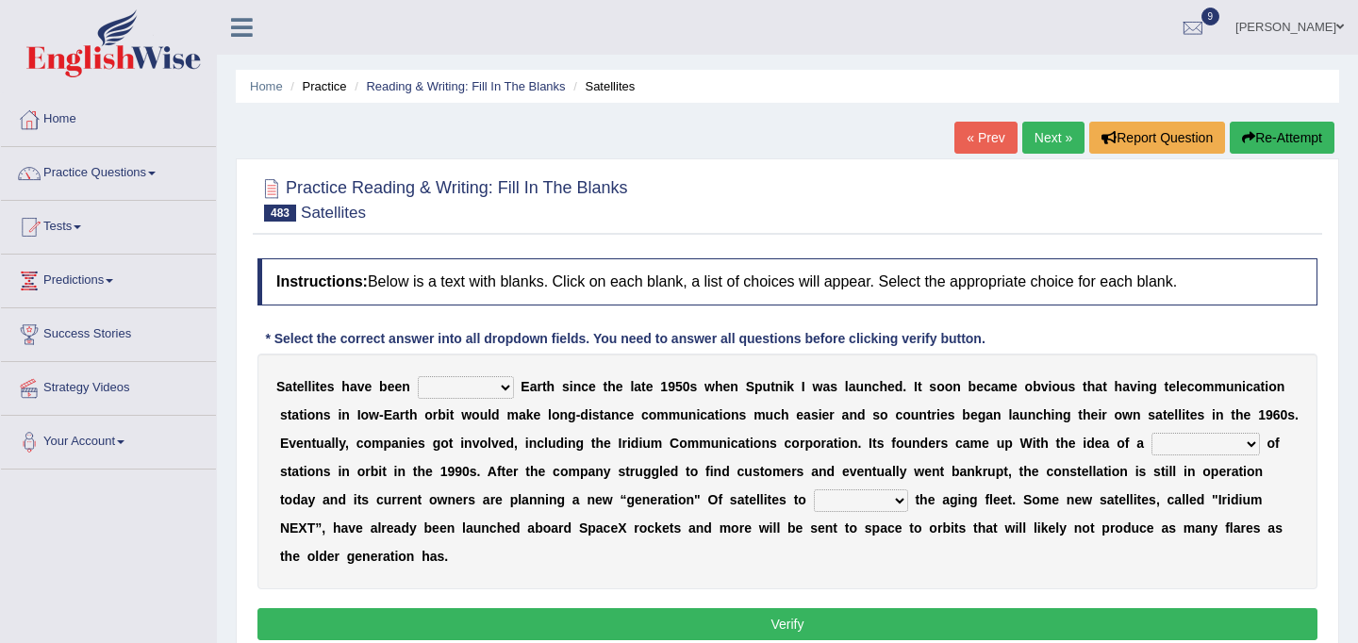
click at [236, 30] on icon at bounding box center [242, 27] width 22 height 25
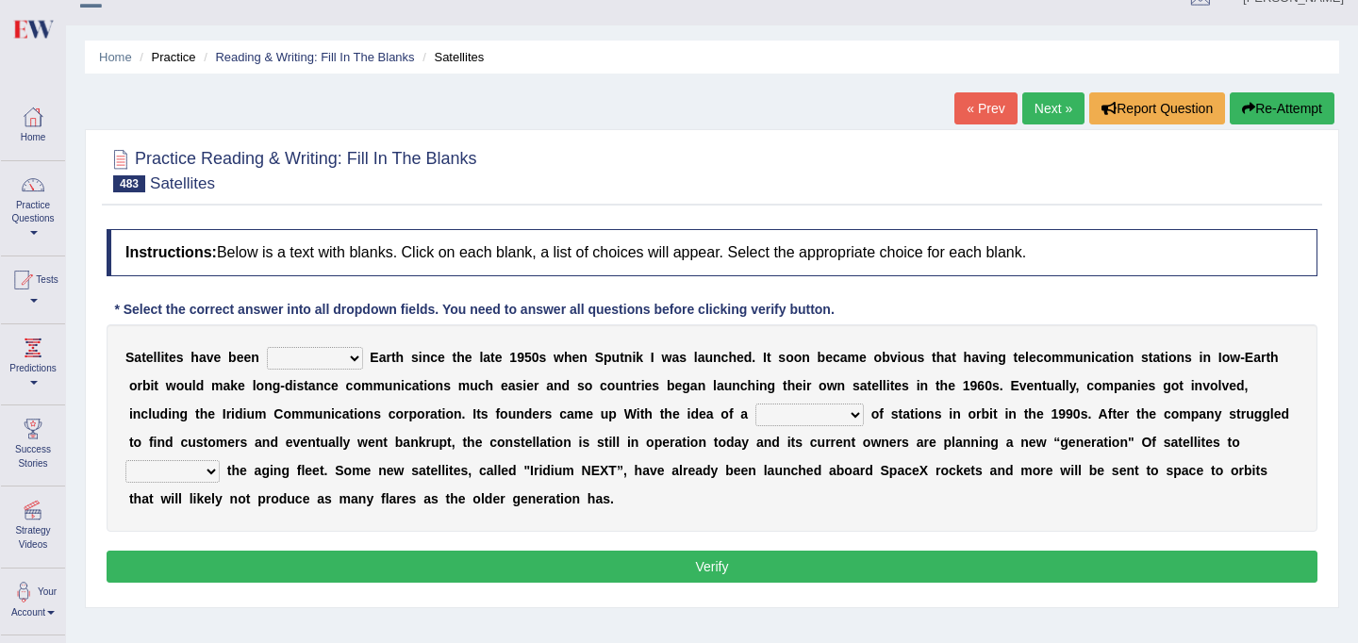
scroll to position [30, 0]
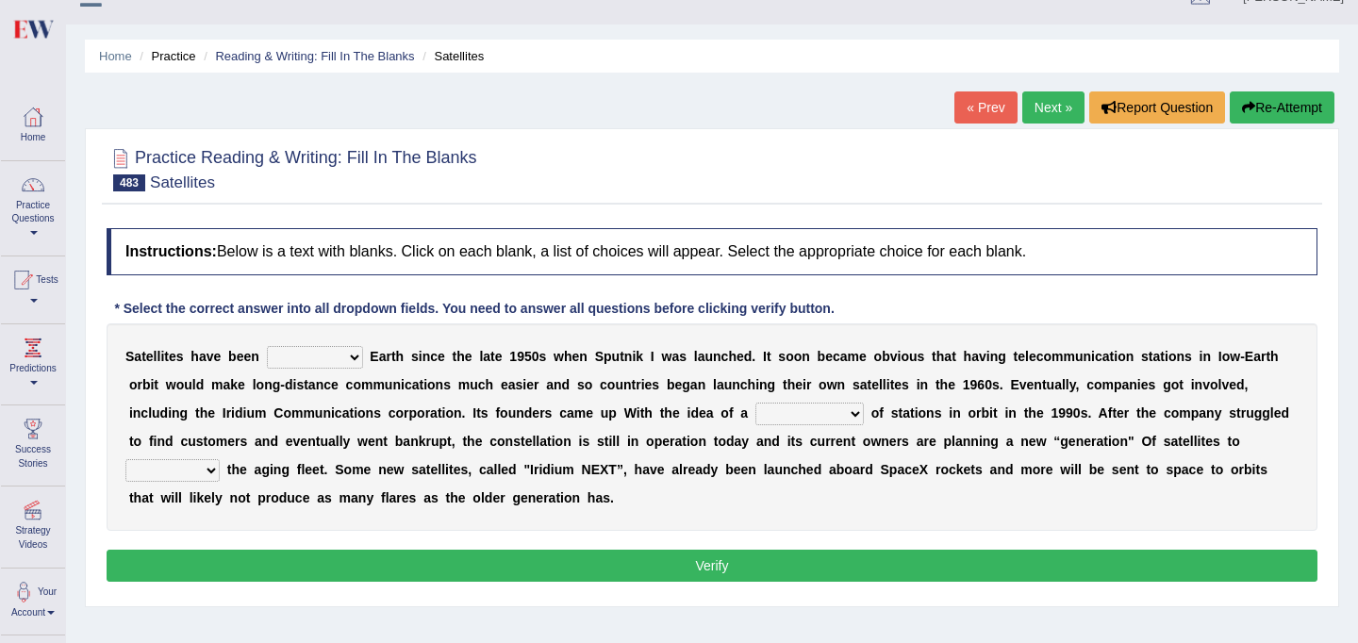
click at [352, 356] on select "prohibiting orbiting inhibiting frostbiting" at bounding box center [315, 357] width 96 height 23
select select "orbiting"
click at [267, 346] on select "prohibiting orbiting inhibiting frostbiting" at bounding box center [315, 357] width 96 height 23
click at [859, 412] on select "kind source means constellation" at bounding box center [809, 414] width 108 height 23
select select "constellation"
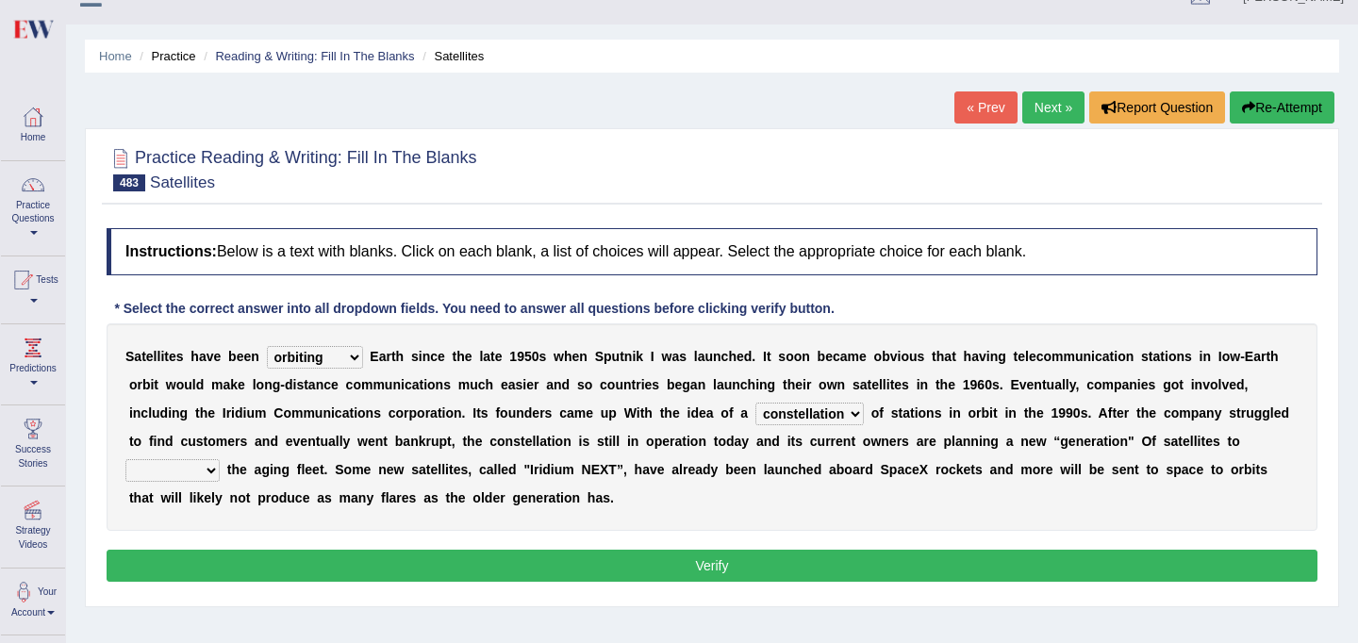
click at [755, 403] on select "kind source means constellation" at bounding box center [809, 414] width 108 height 23
click at [210, 469] on select "replace refill reject renew" at bounding box center [172, 470] width 94 height 23
select select "replace"
click at [125, 459] on select "replace refill reject renew" at bounding box center [172, 470] width 94 height 23
click at [519, 565] on button "Verify" at bounding box center [712, 566] width 1211 height 32
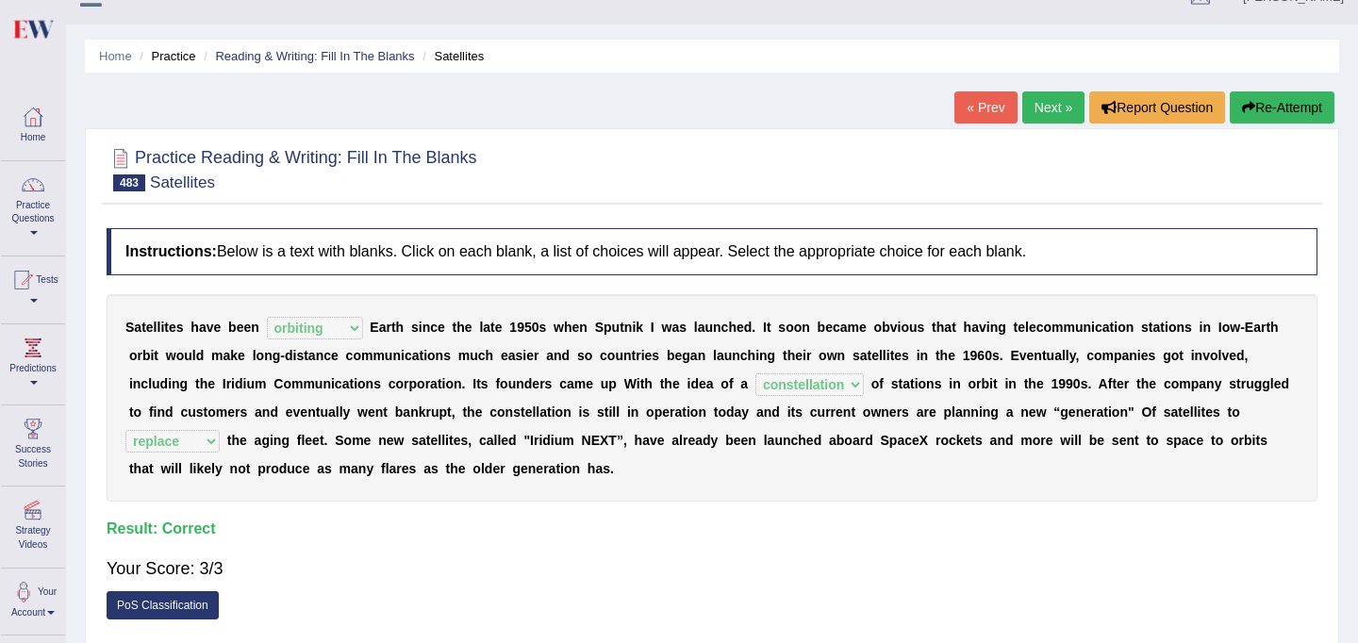
scroll to position [101, 0]
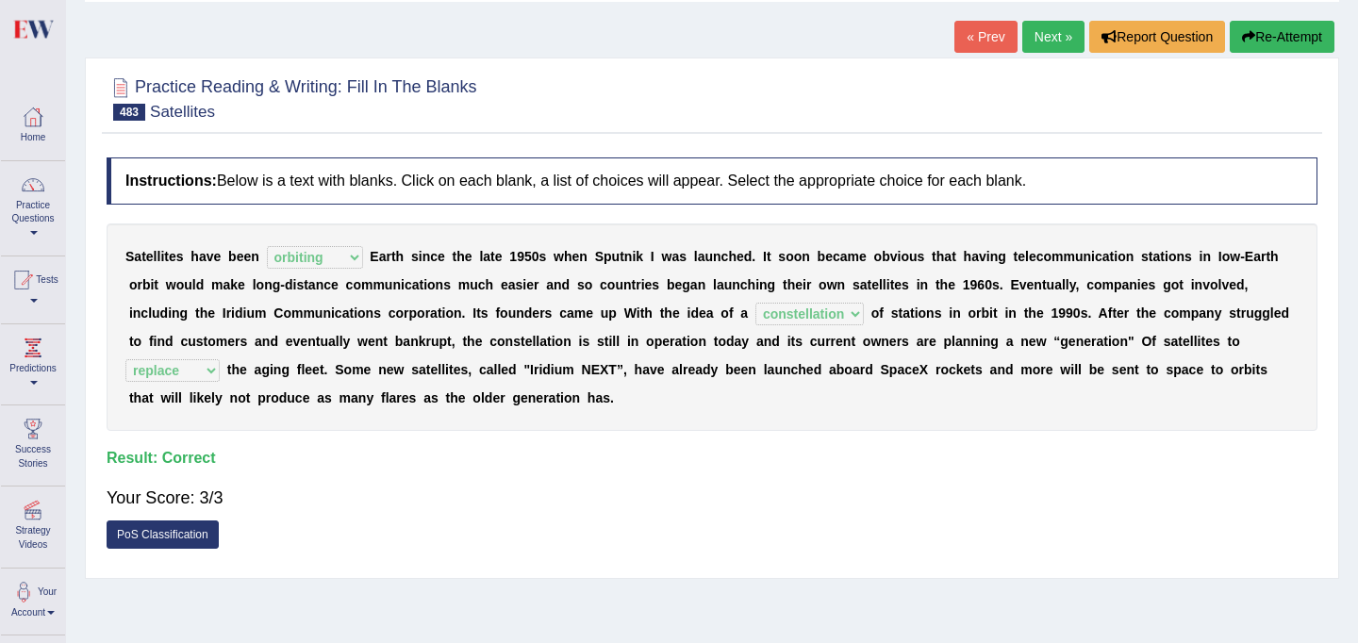
click at [1049, 37] on link "Next »" at bounding box center [1053, 37] width 62 height 32
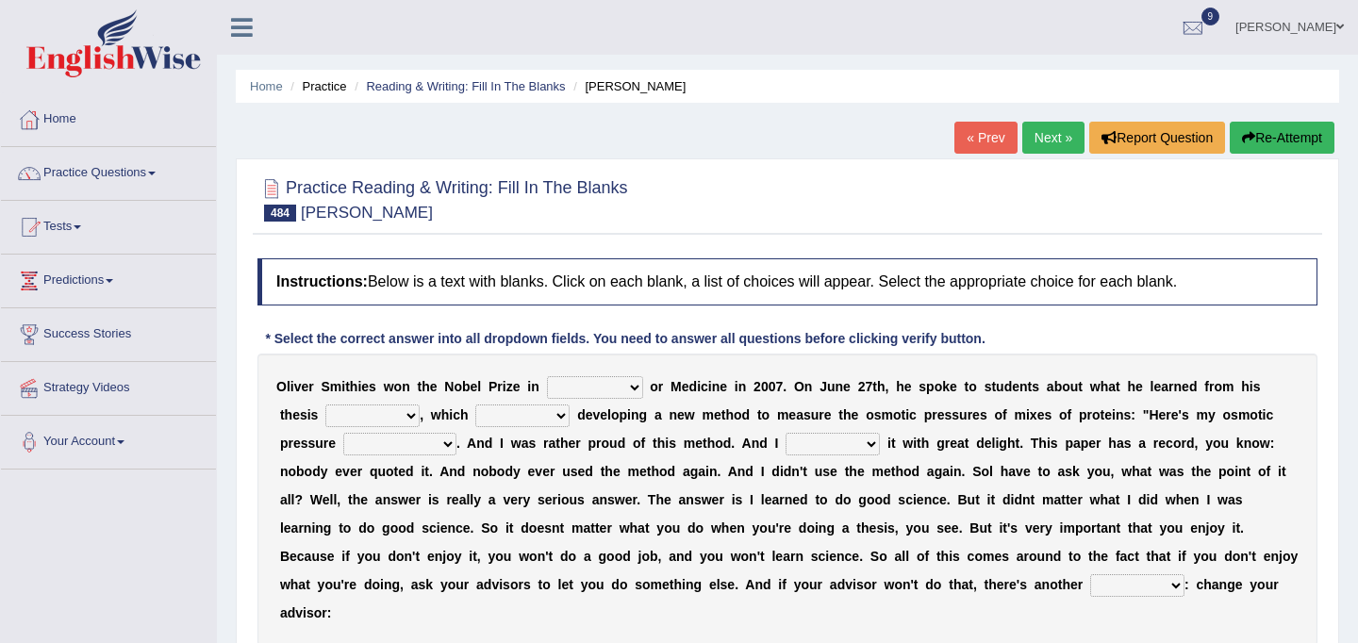
click at [632, 393] on select "mentality pottery physiology geniality" at bounding box center [595, 387] width 96 height 23
select select "physiology"
click at [547, 376] on select "mentality pottery physiology geniality" at bounding box center [595, 387] width 96 height 23
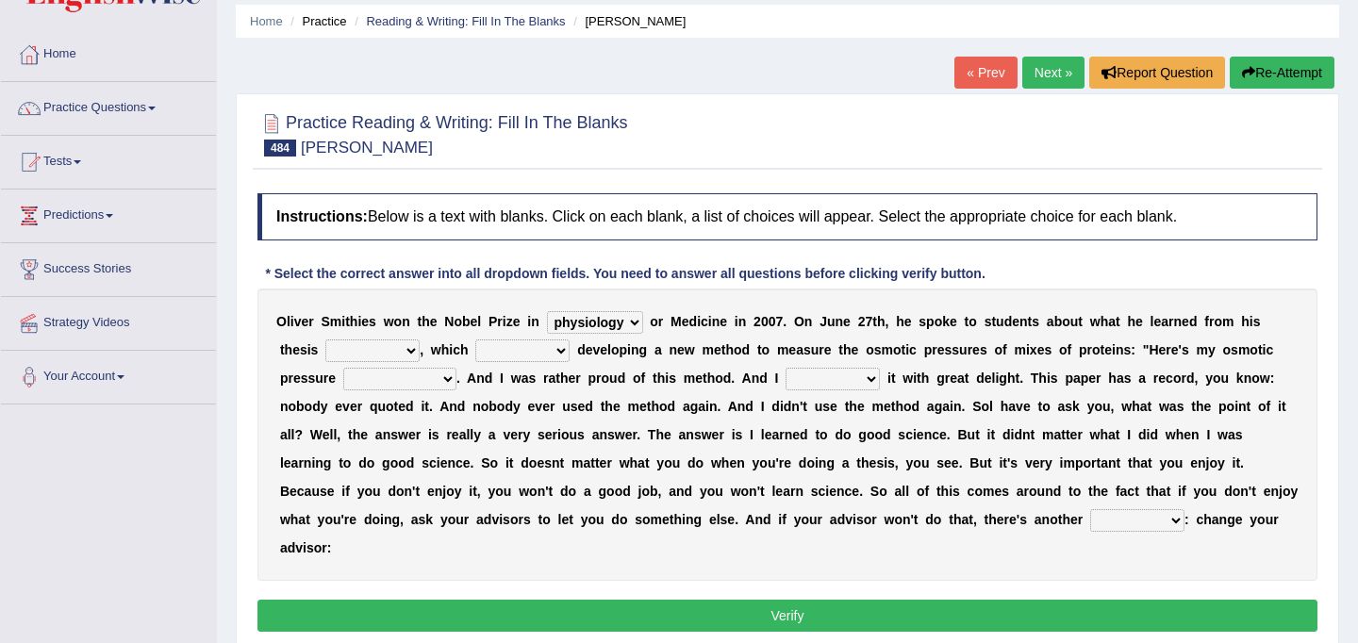
scroll to position [69, 0]
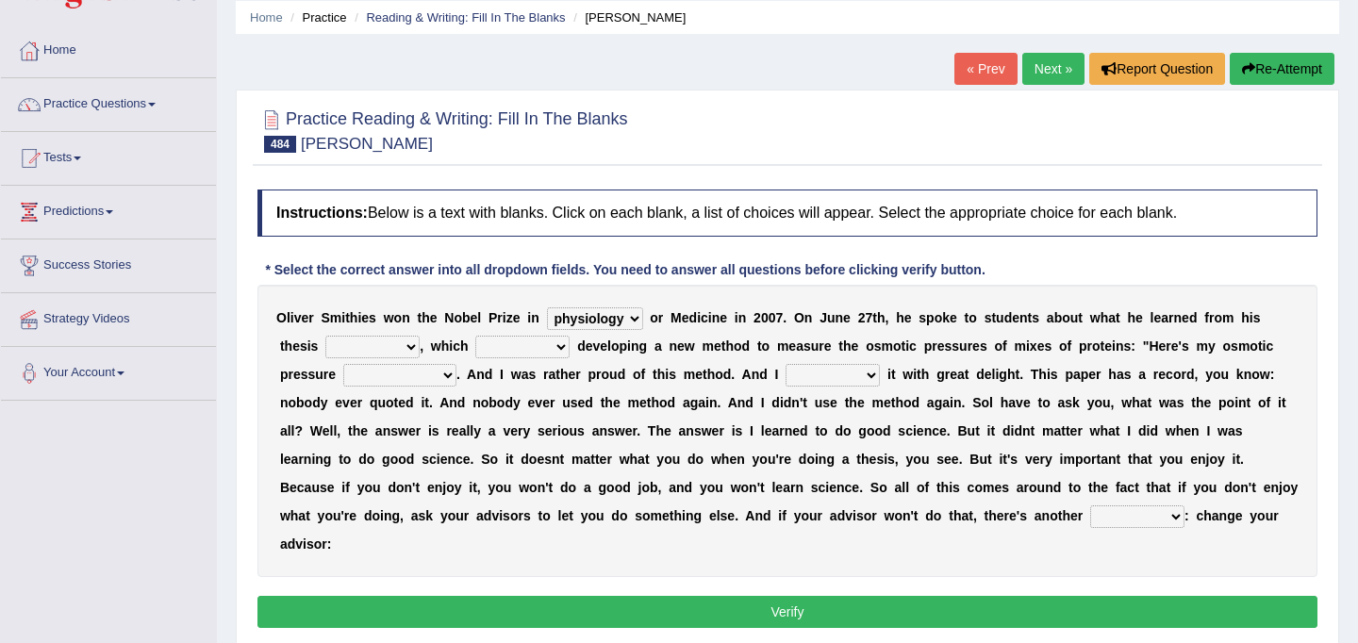
click at [408, 346] on select "[PERSON_NAME] research watt" at bounding box center [372, 347] width 94 height 23
select select "research"
click at [325, 336] on select "[PERSON_NAME] research watt" at bounding box center [372, 347] width 94 height 23
click at [562, 350] on select "involved evolved mad allot" at bounding box center [522, 347] width 94 height 23
click at [475, 336] on select "involved evolved mad allot" at bounding box center [522, 347] width 94 height 23
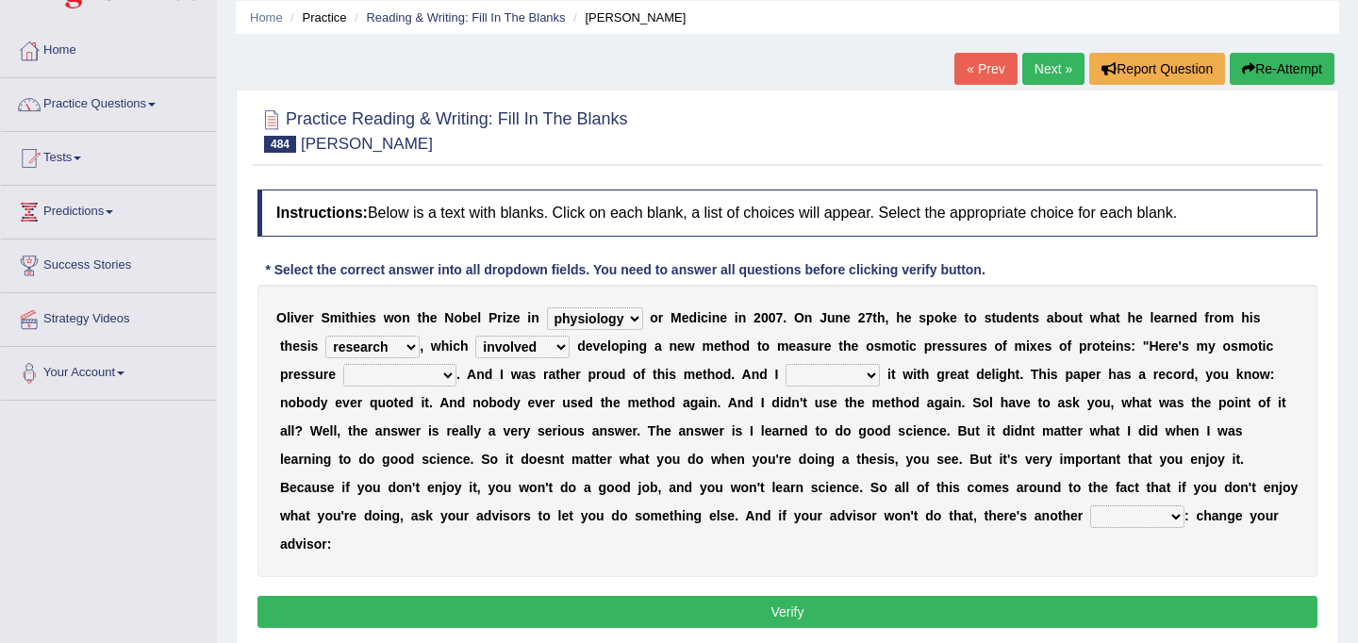
click at [555, 344] on select "involved evolved mad allot" at bounding box center [522, 347] width 94 height 23
select select "evolved"
